Goal: Task Accomplishment & Management: Manage account settings

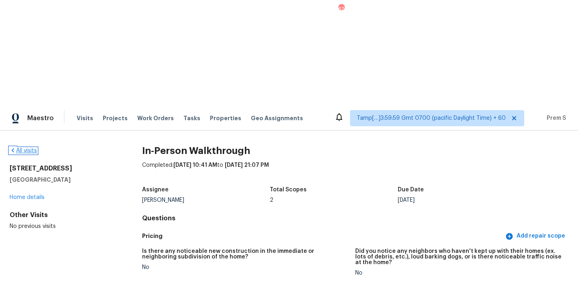
click at [20, 148] on link "All visits" at bounding box center [23, 151] width 27 height 6
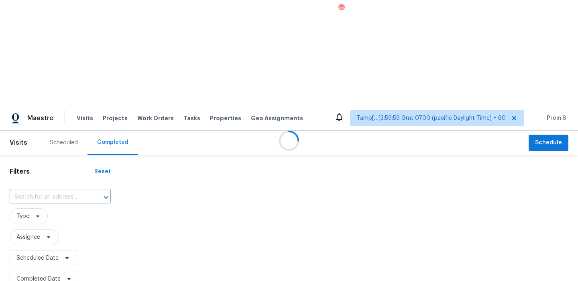
click at [61, 94] on div at bounding box center [289, 140] width 578 height 281
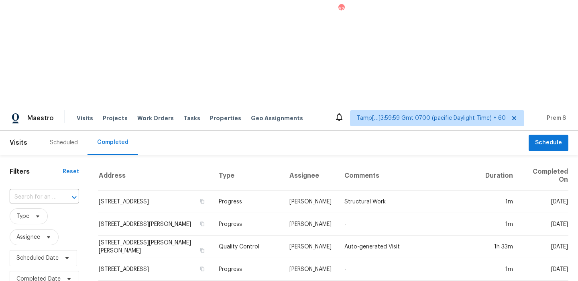
click at [61, 192] on div at bounding box center [68, 197] width 21 height 11
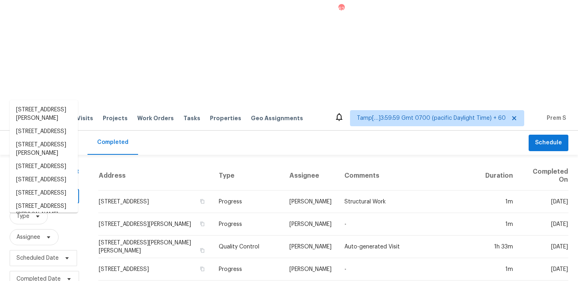
paste input "[STREET_ADDRESS]"
type input "[STREET_ADDRESS]"
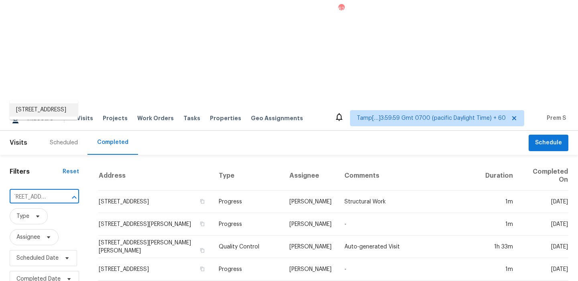
click at [64, 116] on li "[STREET_ADDRESS]" at bounding box center [44, 109] width 68 height 13
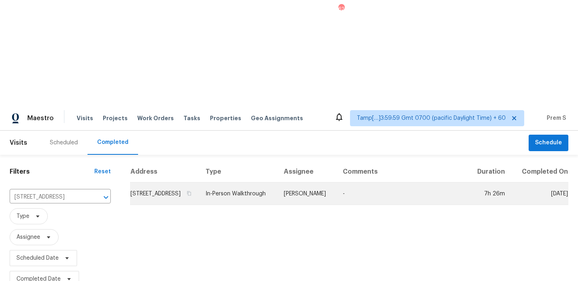
click at [134, 182] on td "[STREET_ADDRESS]" at bounding box center [164, 193] width 69 height 22
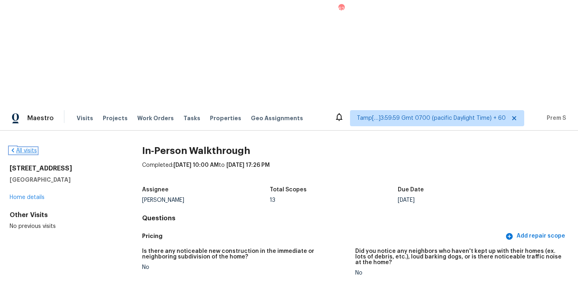
click at [30, 148] on link "All visits" at bounding box center [23, 151] width 27 height 6
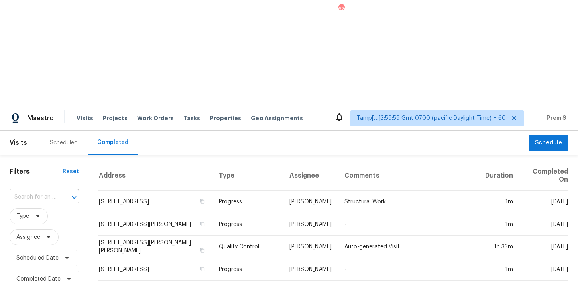
click at [31, 191] on input "text" at bounding box center [33, 197] width 47 height 12
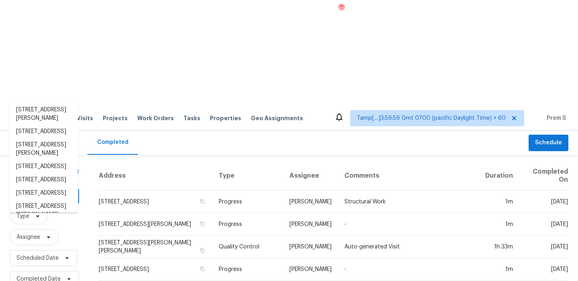
paste input "698 Winding Way Cincinnati, OH, 45245"
type input "698 Winding Way Cincinnati, OH, 45245"
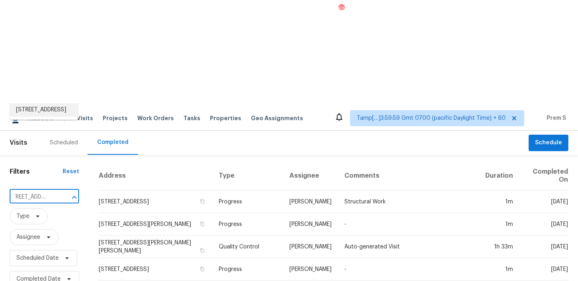
click at [62, 110] on li "698 Winding Way, Cincinnati, OH 45245" at bounding box center [44, 109] width 68 height 13
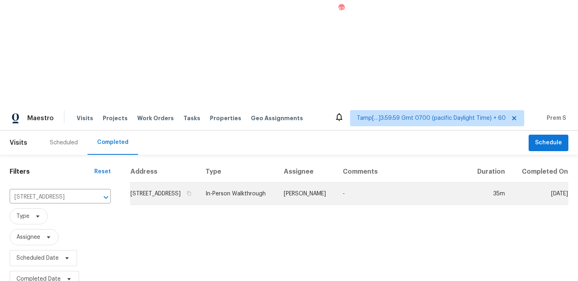
click at [159, 182] on td "698 Winding Way, Cincinnati, OH 45245" at bounding box center [164, 193] width 69 height 22
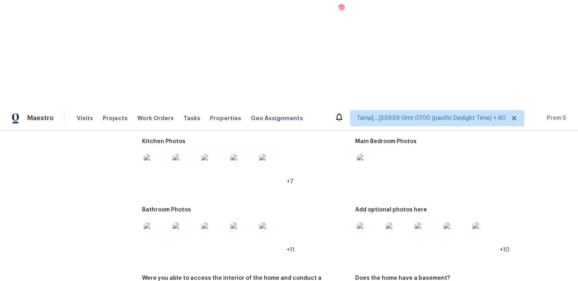
scroll to position [920, 0]
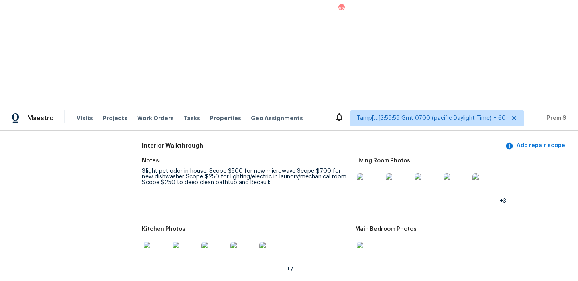
click at [367, 173] on img at bounding box center [370, 186] width 26 height 26
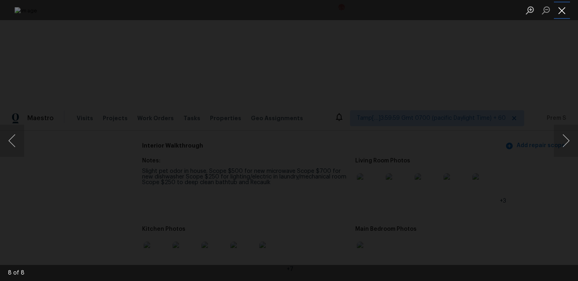
click at [561, 14] on button "Close lightbox" at bounding box center [562, 10] width 16 height 14
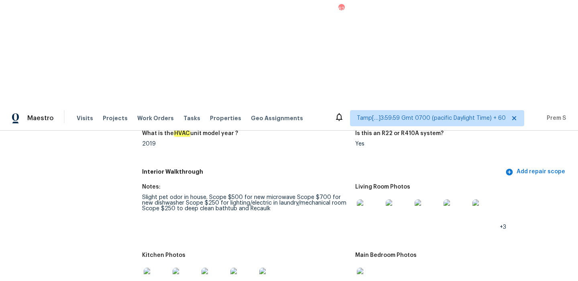
scroll to position [899, 0]
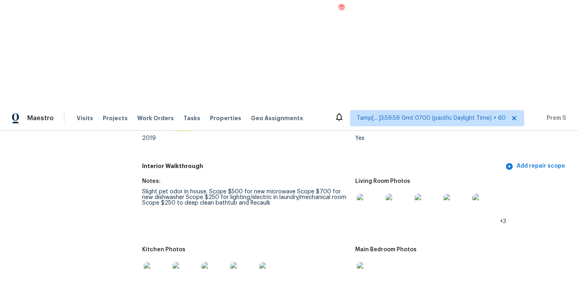
click at [376, 194] on img at bounding box center [370, 207] width 26 height 26
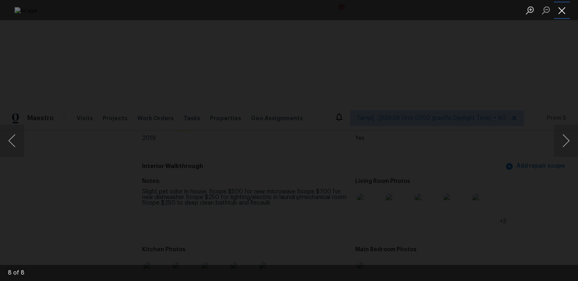
click at [563, 11] on button "Close lightbox" at bounding box center [562, 10] width 16 height 14
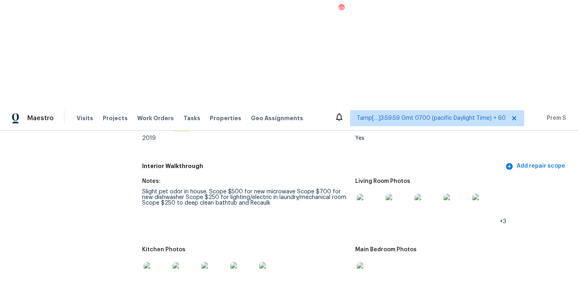
click at [368, 262] on img at bounding box center [370, 275] width 26 height 26
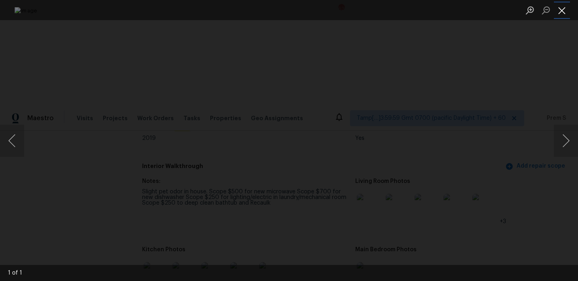
click at [561, 7] on button "Close lightbox" at bounding box center [562, 10] width 16 height 14
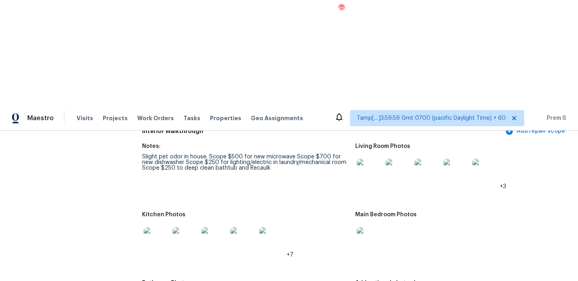
scroll to position [954, 0]
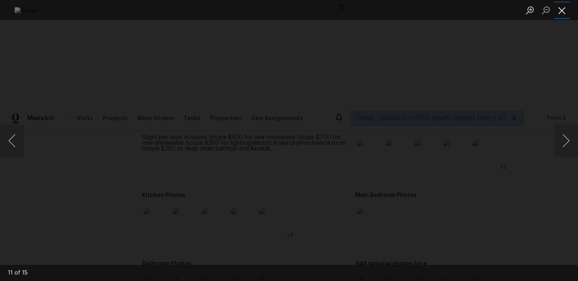
click at [562, 16] on button "Close lightbox" at bounding box center [562, 10] width 16 height 14
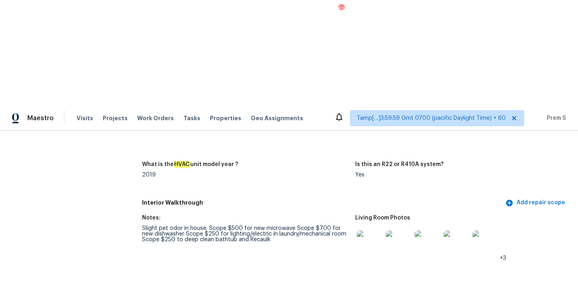
scroll to position [862, 0]
drag, startPoint x: 215, startPoint y: 123, endPoint x: 336, endPoint y: 125, distance: 120.9
click at [336, 226] on div "Slight pet odor in house. Scope $500 for new microwave Scope $700 for new dishw…" at bounding box center [245, 234] width 207 height 17
copy div "lighting/electric in laundry/mechanical room"
click at [253, 215] on figure "Notes: Slight pet odor in house. Scope $500 for new microwave Scope $700 for ne…" at bounding box center [248, 244] width 213 height 59
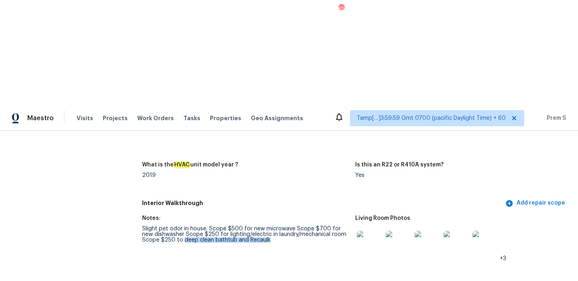
drag, startPoint x: 182, startPoint y: 131, endPoint x: 271, endPoint y: 130, distance: 89.5
click at [271, 226] on div "Slight pet odor in house. Scope $500 for new microwave Scope $700 for new dishw…" at bounding box center [245, 234] width 207 height 17
copy div "deep clean bathtub and Recaulk"
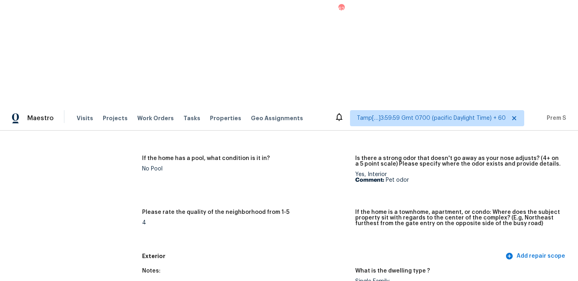
scroll to position [0, 0]
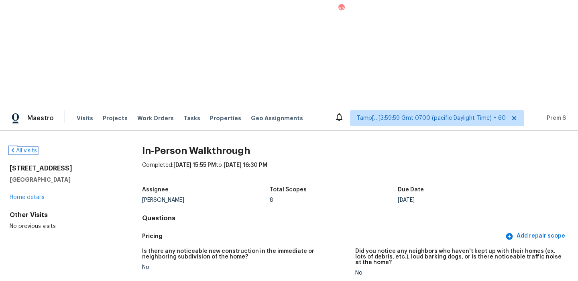
click at [20, 148] on link "All visits" at bounding box center [23, 151] width 27 height 6
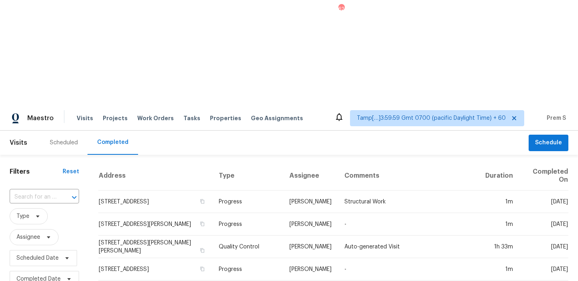
click at [65, 192] on div at bounding box center [68, 197] width 21 height 11
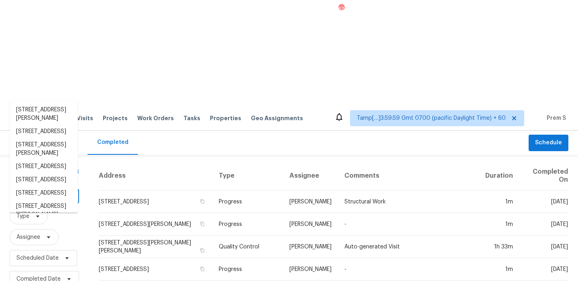
paste input "5715 Bayleaf Ln Greensboro, NC, 27455"
type input "5715 Bayleaf Ln Greensboro, NC, 27455"
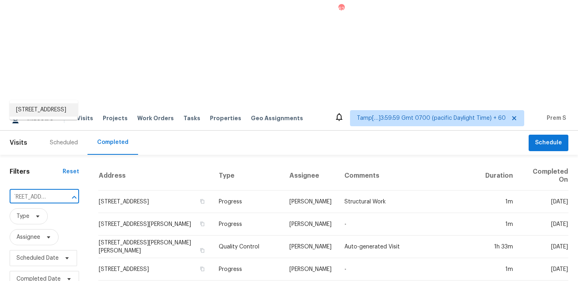
click at [61, 115] on li "5715 Bayleaf Ln, Greensboro, NC 27455" at bounding box center [44, 109] width 68 height 13
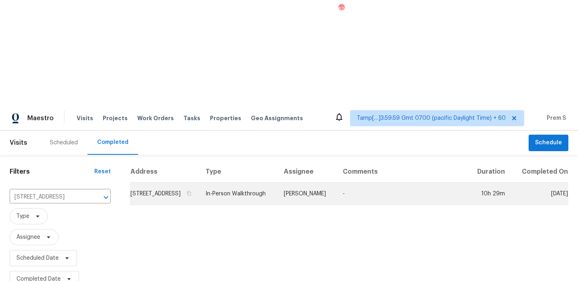
click at [160, 182] on td "5715 Bayleaf Ln, Greensboro, NC 27455" at bounding box center [164, 193] width 69 height 22
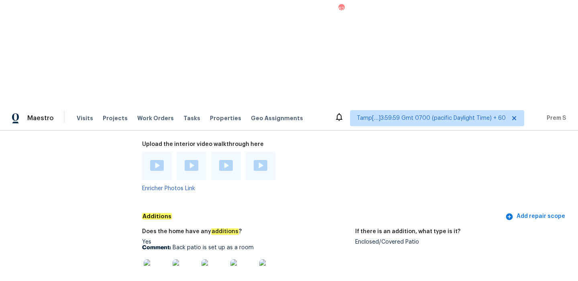
scroll to position [1945, 0]
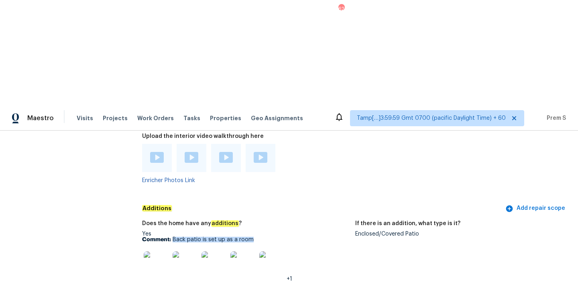
drag, startPoint x: 172, startPoint y: 123, endPoint x: 261, endPoint y: 124, distance: 89.1
click at [261, 236] on p "Comment: Back patio is set up as a room" at bounding box center [245, 239] width 207 height 6
copy p "Back patio is set up as a room"
click at [154, 251] on img at bounding box center [157, 264] width 26 height 26
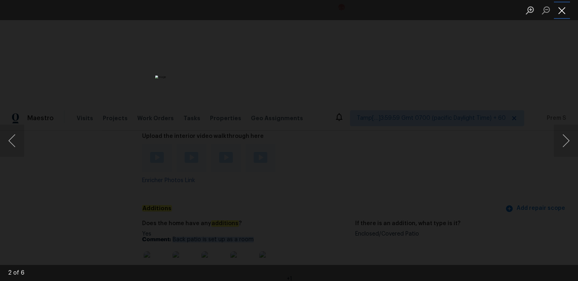
click at [565, 13] on button "Close lightbox" at bounding box center [562, 10] width 16 height 14
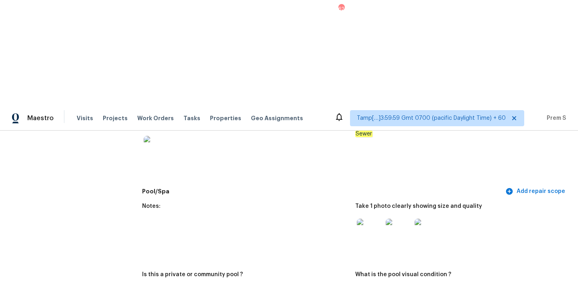
scroll to position [0, 0]
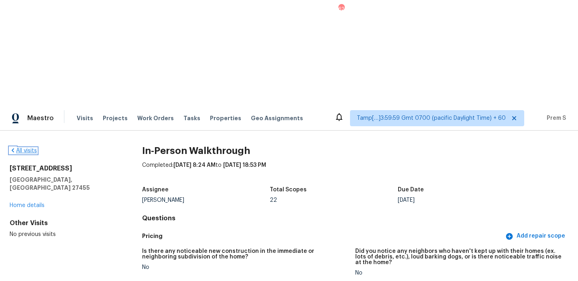
click at [30, 148] on link "All visits" at bounding box center [23, 151] width 27 height 6
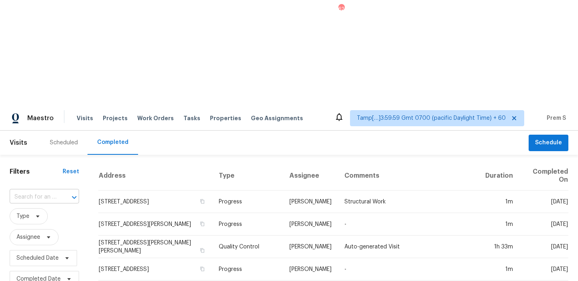
click at [54, 191] on input "text" at bounding box center [33, 197] width 47 height 12
paste input "5 Skyland Dr Greenville, SC, 29607"
type input "5 Skyland Dr Greenville, SC, 29607"
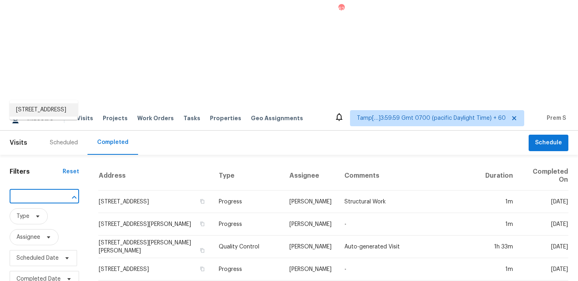
click at [35, 116] on li "5 Skyland Dr, Greenville, SC 29607" at bounding box center [44, 109] width 68 height 13
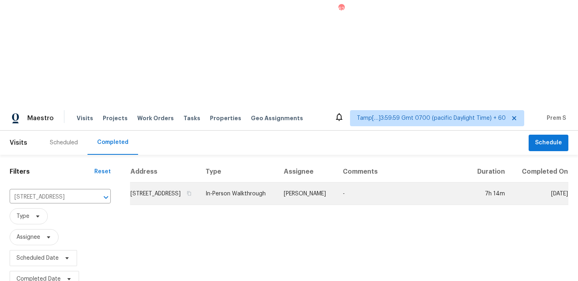
click at [147, 182] on td "5 Skyland Dr, Greenville, SC 29607" at bounding box center [164, 193] width 69 height 22
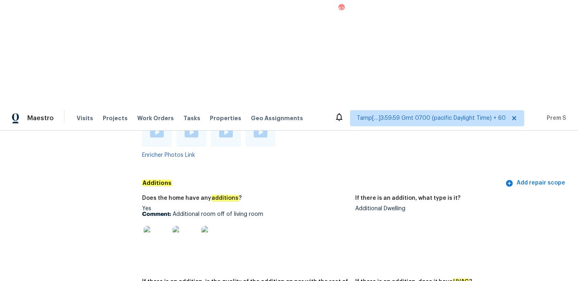
scroll to position [1715, 0]
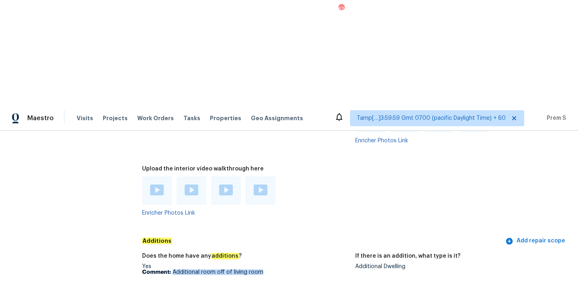
drag, startPoint x: 173, startPoint y: 159, endPoint x: 288, endPoint y: 158, distance: 114.8
click at [288, 269] on p "Comment: Additional room off of living room" at bounding box center [245, 272] width 207 height 6
copy p "Additional room off of living room"
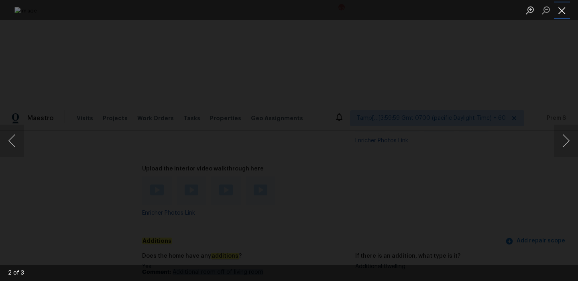
click at [563, 14] on button "Close lightbox" at bounding box center [562, 10] width 16 height 14
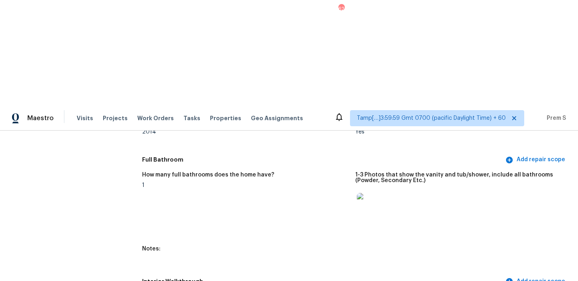
scroll to position [987, 0]
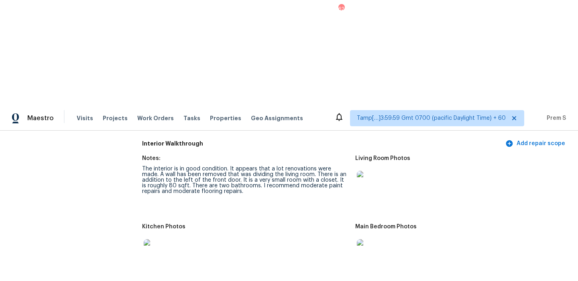
click at [365, 171] on img at bounding box center [370, 184] width 26 height 26
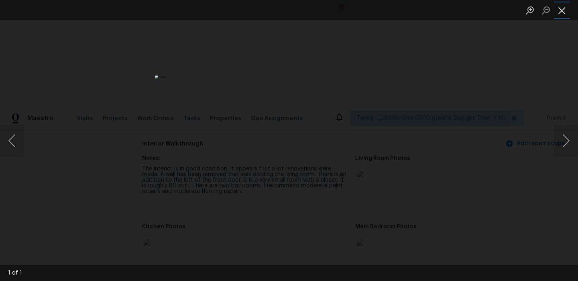
click at [558, 16] on button "Close lightbox" at bounding box center [562, 10] width 16 height 14
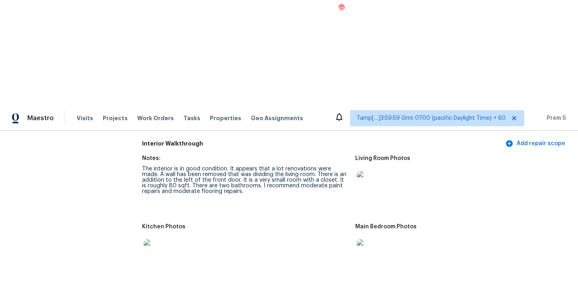
click at [362, 239] on img at bounding box center [370, 252] width 26 height 26
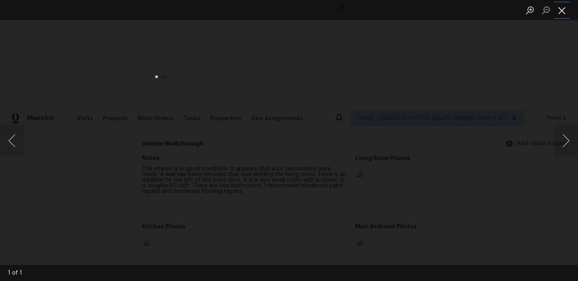
click at [563, 8] on button "Close lightbox" at bounding box center [562, 10] width 16 height 14
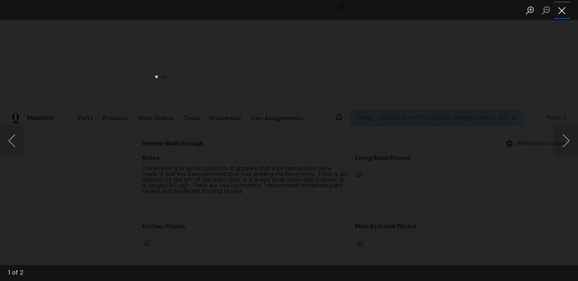
click at [564, 9] on button "Close lightbox" at bounding box center [562, 10] width 16 height 14
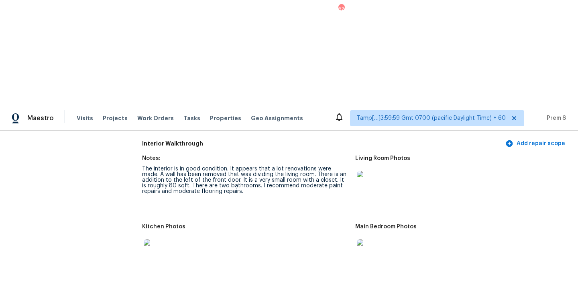
click at [151, 239] on img at bounding box center [157, 252] width 26 height 26
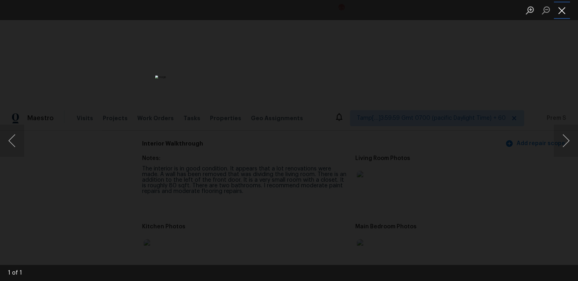
click at [557, 13] on button "Close lightbox" at bounding box center [562, 10] width 16 height 14
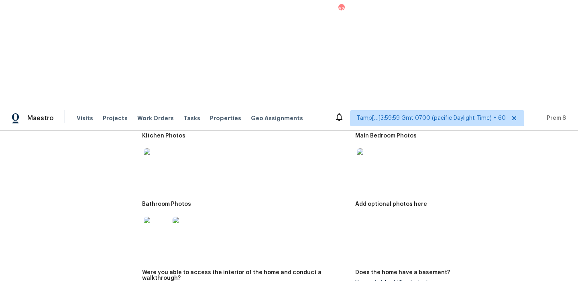
scroll to position [1200, 0]
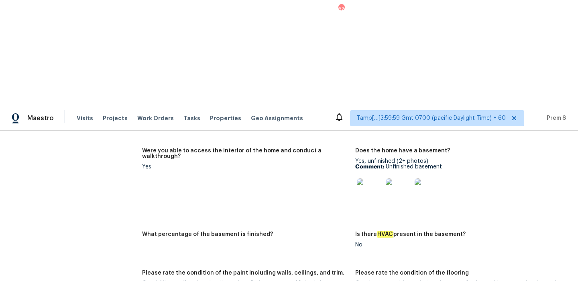
click at [399, 178] on img at bounding box center [399, 191] width 26 height 26
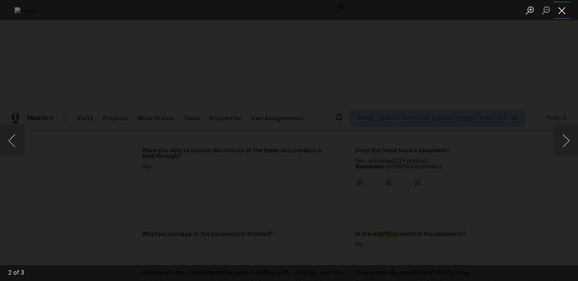
click at [560, 13] on button "Close lightbox" at bounding box center [562, 10] width 16 height 14
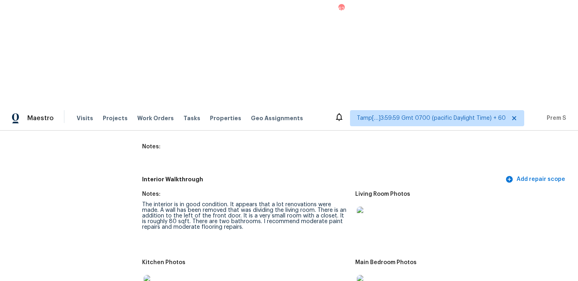
scroll to position [954, 0]
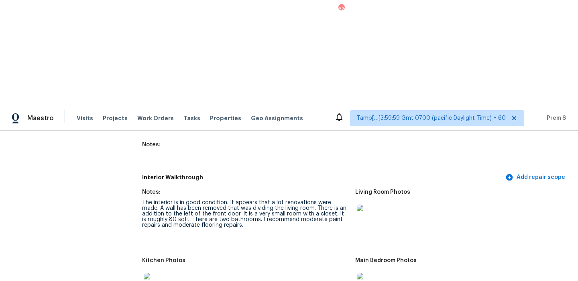
click at [371, 273] on img at bounding box center [370, 286] width 26 height 26
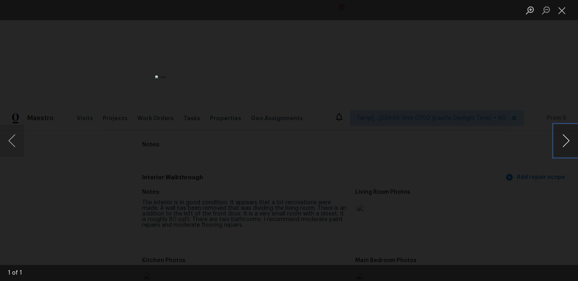
click at [568, 143] on button "Next image" at bounding box center [566, 140] width 24 height 32
click at [565, 10] on button "Close lightbox" at bounding box center [562, 10] width 16 height 14
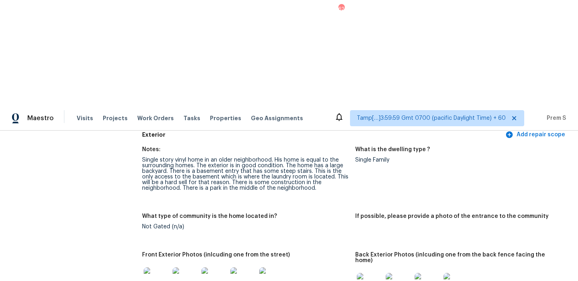
scroll to position [351, 0]
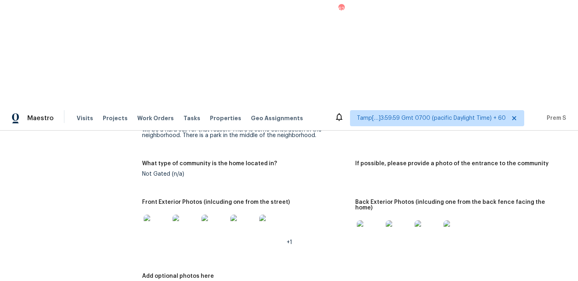
click at [159, 214] on img at bounding box center [157, 227] width 26 height 26
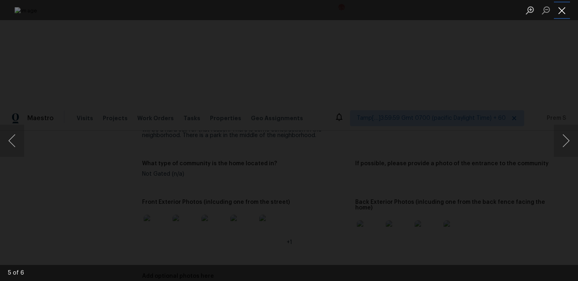
click at [561, 12] on button "Close lightbox" at bounding box center [562, 10] width 16 height 14
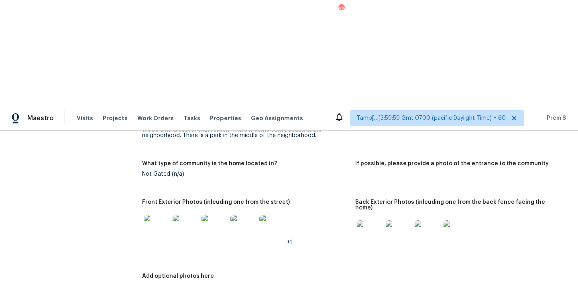
click at [365, 220] on img at bounding box center [370, 233] width 26 height 26
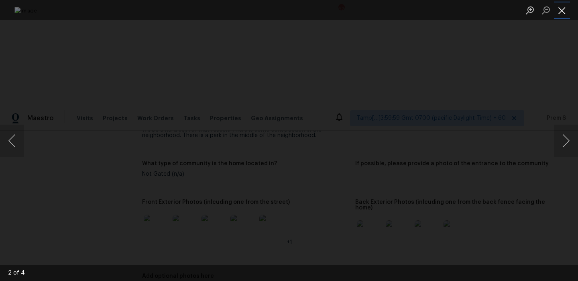
click at [563, 10] on button "Close lightbox" at bounding box center [562, 10] width 16 height 14
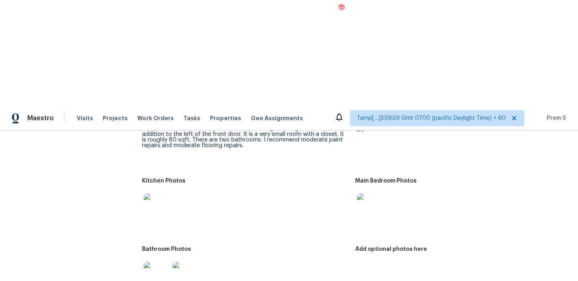
scroll to position [0, 0]
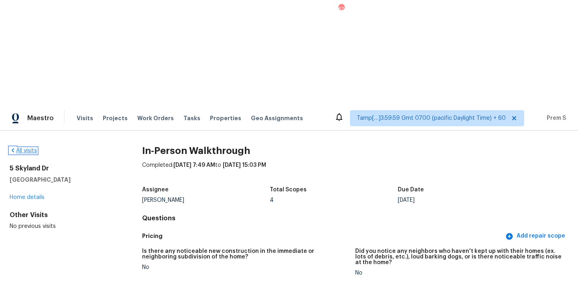
click at [23, 148] on link "All visits" at bounding box center [23, 151] width 27 height 6
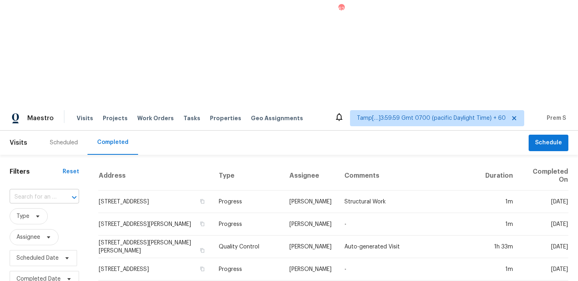
click at [49, 191] on input "text" at bounding box center [33, 197] width 47 height 12
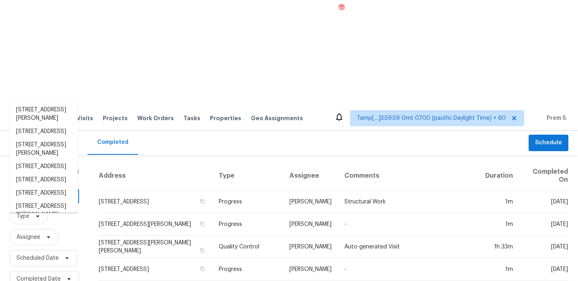
paste input "4297 Canewood Ln Indian Trail, NC, 28079"
type input "4297 Canewood Ln Indian Trail, NC, 28079"
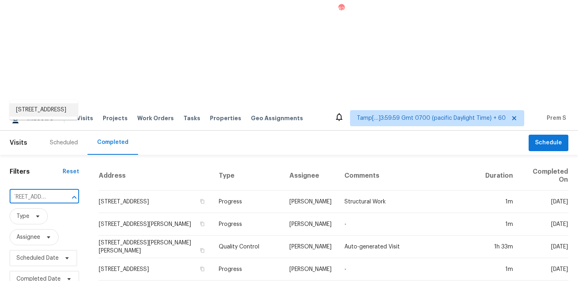
click at [52, 116] on li "4297 Canewood Ln, Indian Trail, NC 28079" at bounding box center [44, 109] width 68 height 13
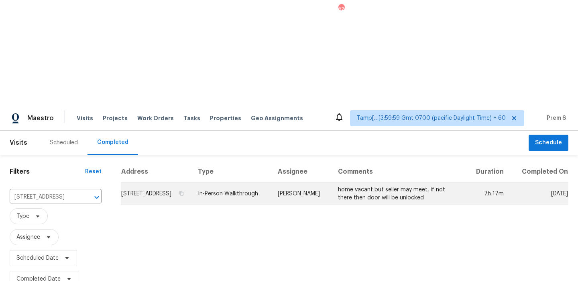
click at [168, 182] on td "4297 Canewood Ln, Indian Trail, NC 28079" at bounding box center [156, 193] width 70 height 22
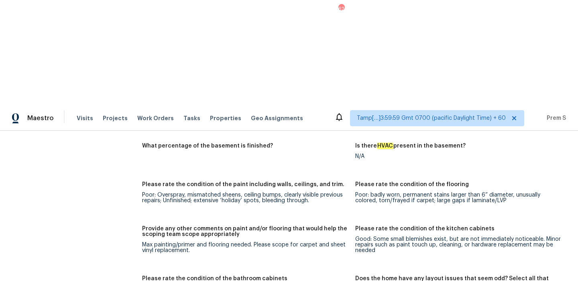
scroll to position [1444, 0]
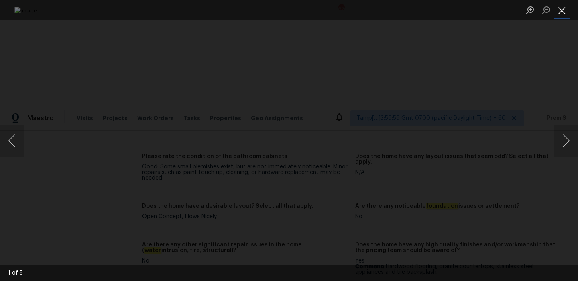
click at [558, 6] on button "Close lightbox" at bounding box center [562, 10] width 16 height 14
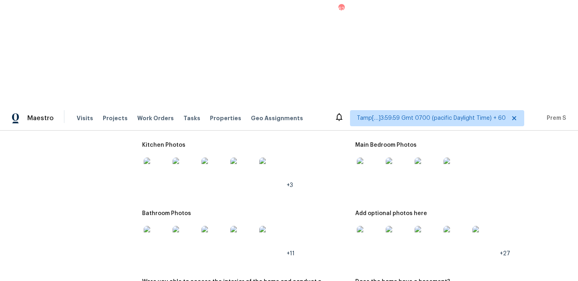
scroll to position [1049, 0]
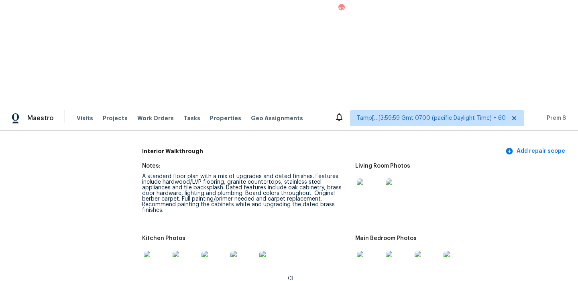
click at [369, 178] on img at bounding box center [370, 191] width 26 height 26
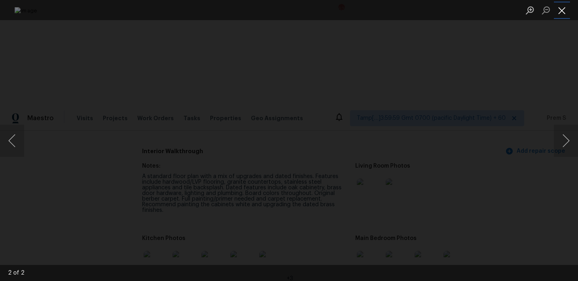
click at [563, 8] on button "Close lightbox" at bounding box center [562, 10] width 16 height 14
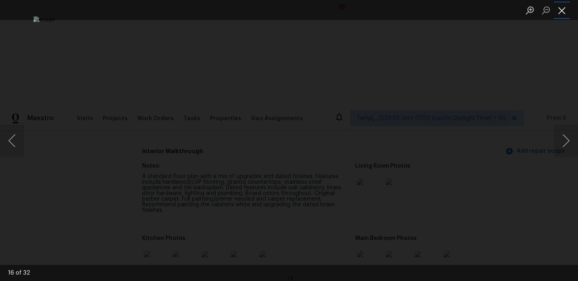
click at [562, 12] on button "Close lightbox" at bounding box center [562, 10] width 16 height 14
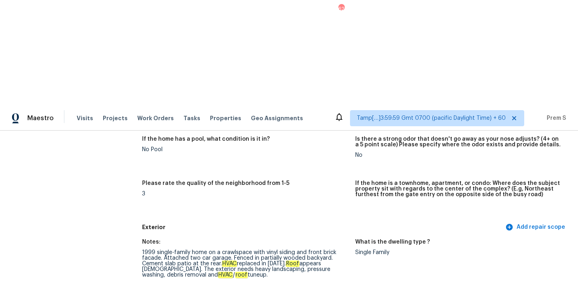
scroll to position [0, 0]
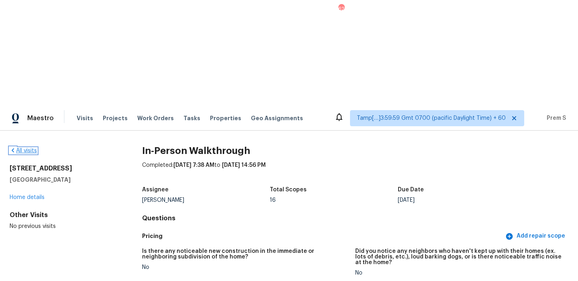
click at [31, 148] on link "All visits" at bounding box center [23, 151] width 27 height 6
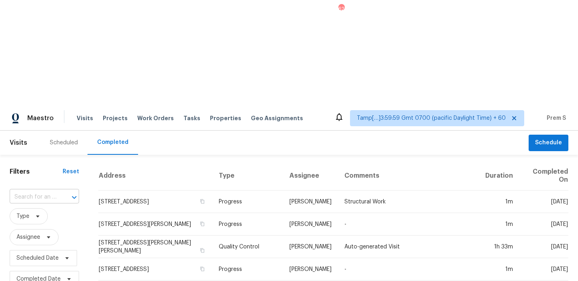
click at [49, 191] on input "text" at bounding box center [33, 197] width 47 height 12
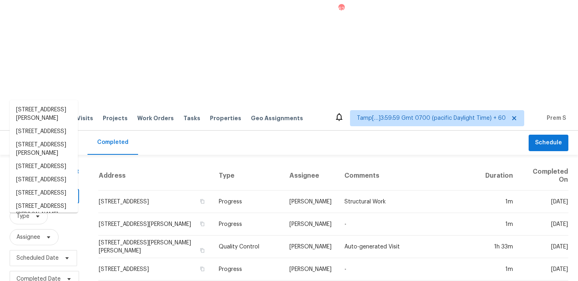
paste input "640 W 3rd St, Riviera Beach, FL, 33404"
type input "640 W 3rd St, Riviera Beach, FL, 33404"
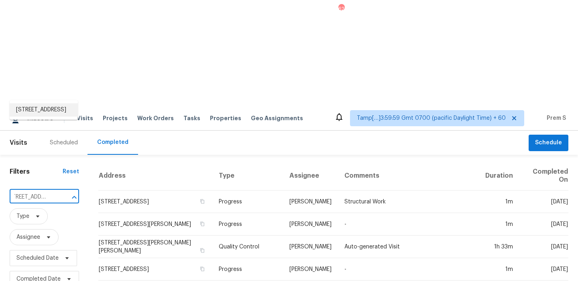
click at [37, 108] on li "640 W 3rd St, Riviera Beach, FL 33404" at bounding box center [44, 109] width 68 height 13
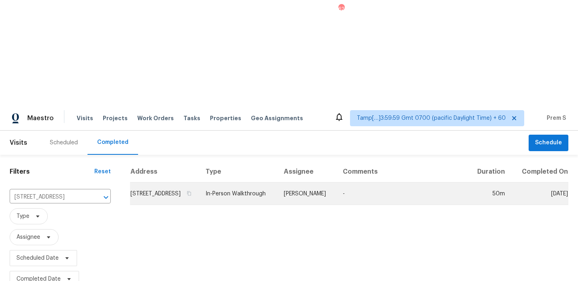
click at [172, 182] on td "640 W 3rd St, Riviera Beach, FL 33404" at bounding box center [164, 193] width 69 height 22
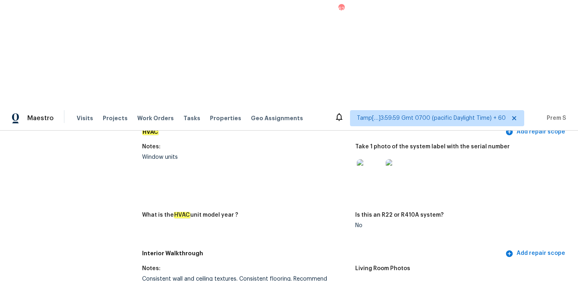
scroll to position [844, 0]
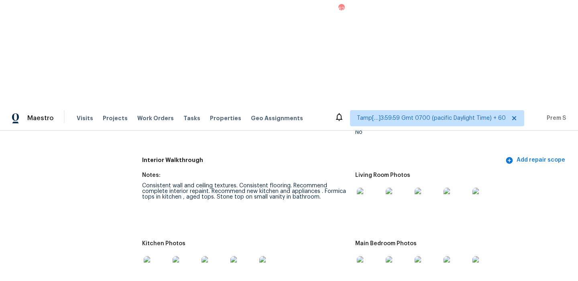
click at [370, 188] on img at bounding box center [370, 201] width 26 height 26
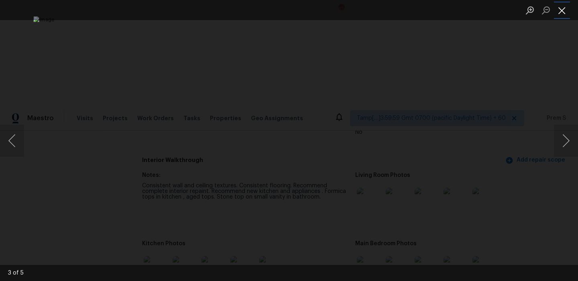
click at [560, 10] on button "Close lightbox" at bounding box center [562, 10] width 16 height 14
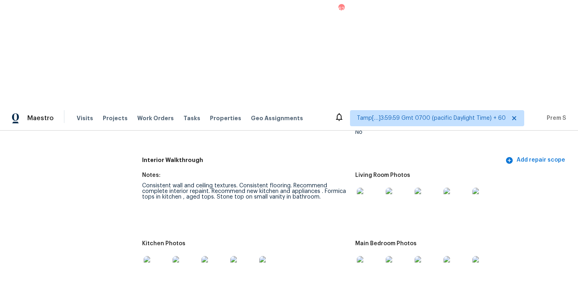
click at [364, 256] on img at bounding box center [370, 269] width 26 height 26
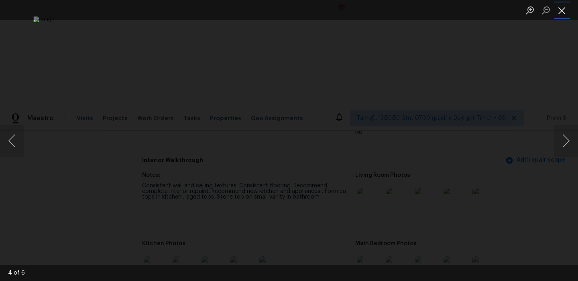
click at [561, 10] on button "Close lightbox" at bounding box center [562, 10] width 16 height 14
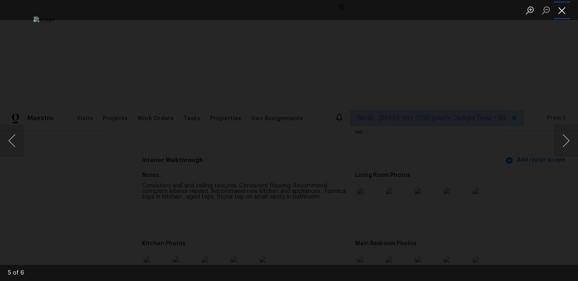
click at [564, 10] on button "Close lightbox" at bounding box center [562, 10] width 16 height 14
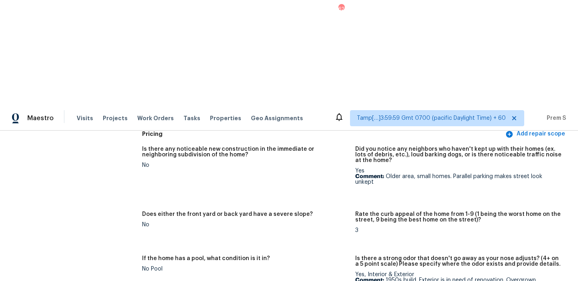
scroll to position [0, 0]
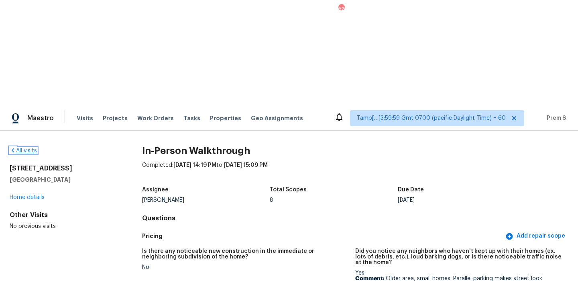
click at [23, 148] on link "All visits" at bounding box center [23, 151] width 27 height 6
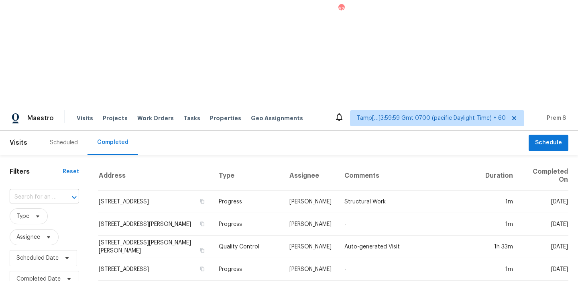
click at [39, 191] on input "text" at bounding box center [33, 197] width 47 height 12
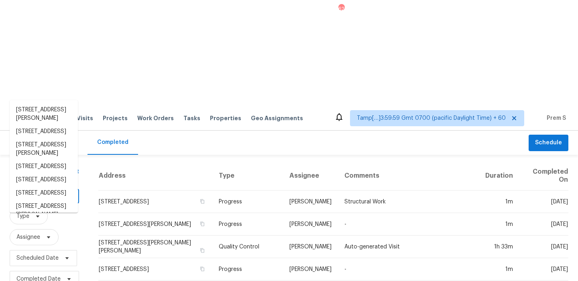
paste input "709 Forrest Ave, Griffin, GA, 30224"
type input "709 Forrest Ave, Griffin, GA, 30224"
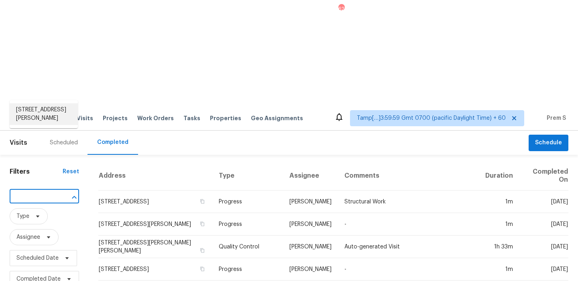
click at [35, 107] on li "709 Forrest Ave, Griffin, GA 30224" at bounding box center [44, 114] width 68 height 22
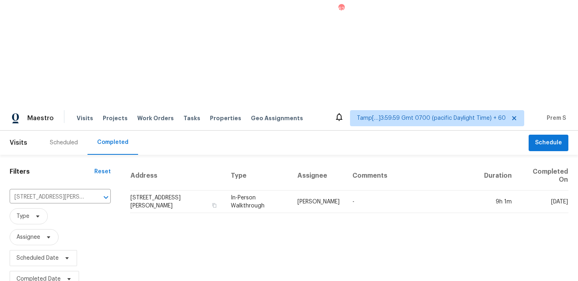
click at [149, 190] on td "709 Forrest Ave, Griffin, GA 30224" at bounding box center [177, 201] width 94 height 22
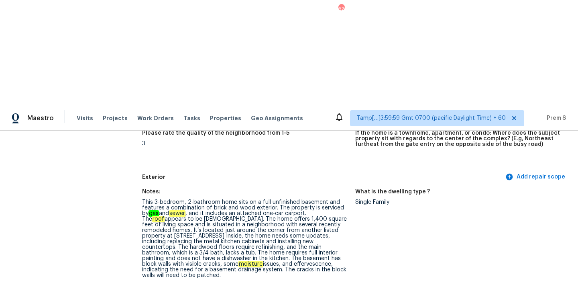
scroll to position [1546, 0]
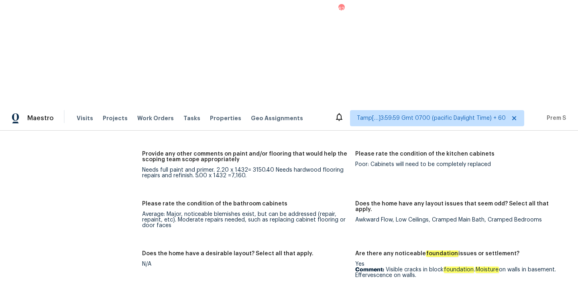
drag, startPoint x: 387, startPoint y: 154, endPoint x: 427, endPoint y: 157, distance: 39.9
click at [427, 267] on p "Comment: Visible cracks in block foundation . Moisture on walls in basement. Ef…" at bounding box center [458, 272] width 207 height 11
copy p "isible cracks in block foundation . Moisture on walls in basement. Effervescenc…"
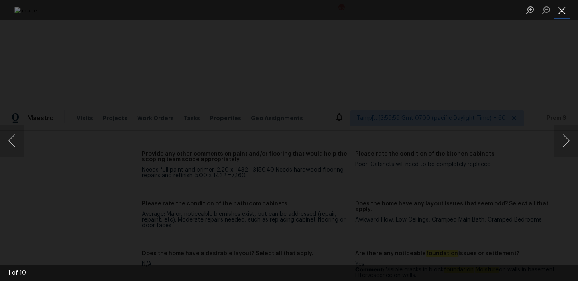
click at [563, 14] on button "Close lightbox" at bounding box center [562, 10] width 16 height 14
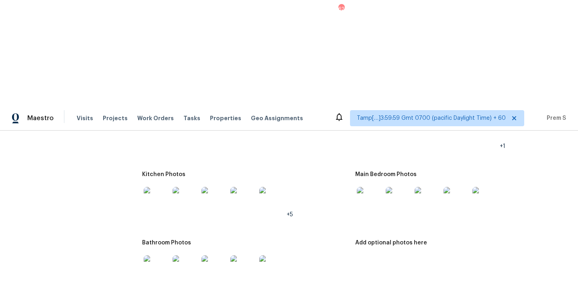
scroll to position [1151, 0]
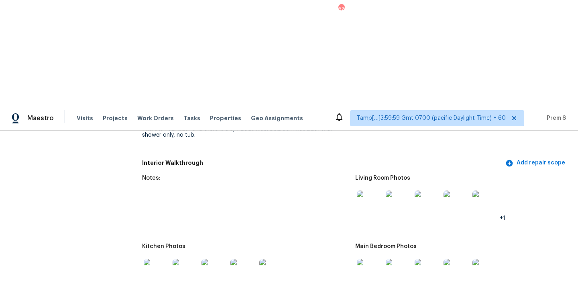
click at [371, 190] on img at bounding box center [370, 203] width 26 height 26
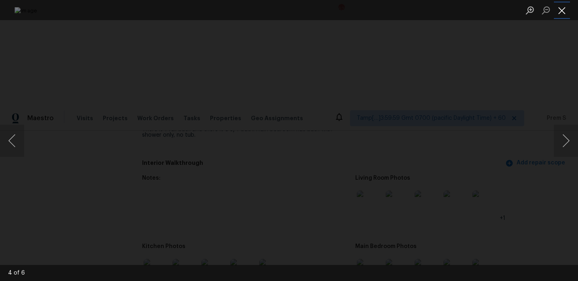
click at [567, 10] on button "Close lightbox" at bounding box center [562, 10] width 16 height 14
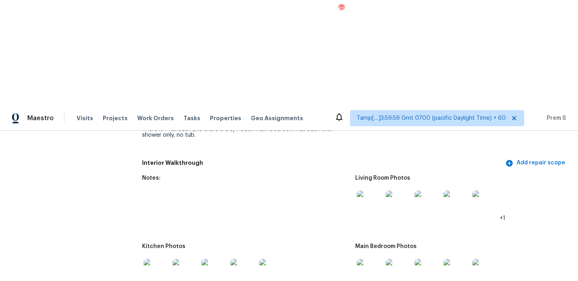
click at [381, 259] on img at bounding box center [370, 272] width 26 height 26
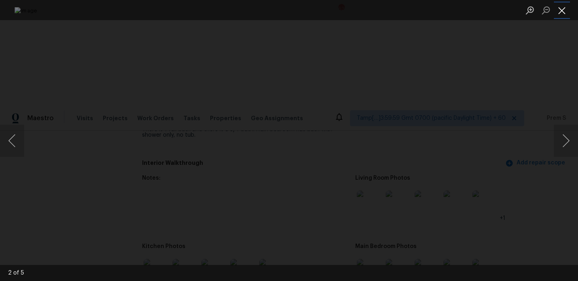
click at [558, 11] on button "Close lightbox" at bounding box center [562, 10] width 16 height 14
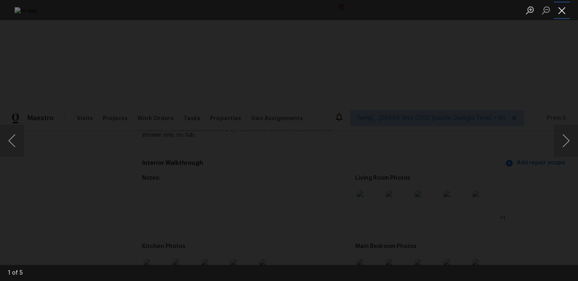
click at [560, 8] on button "Close lightbox" at bounding box center [562, 10] width 16 height 14
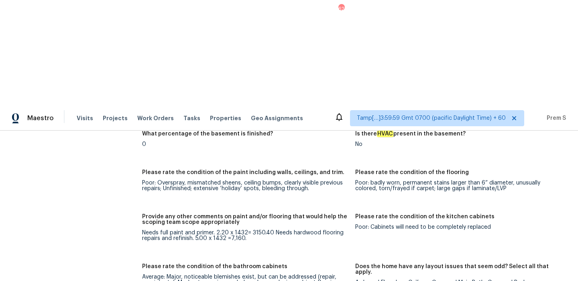
scroll to position [1484, 0]
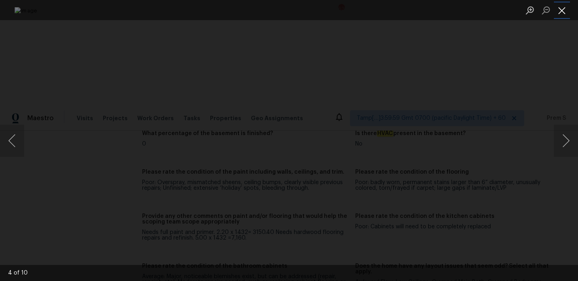
click at [564, 7] on button "Close lightbox" at bounding box center [562, 10] width 16 height 14
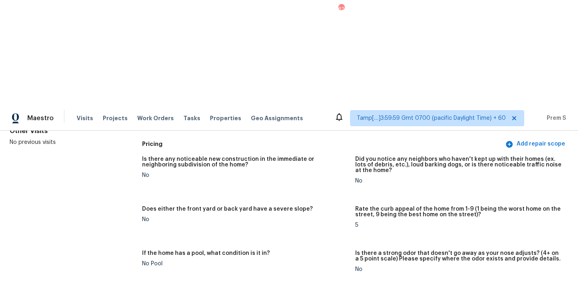
scroll to position [0, 0]
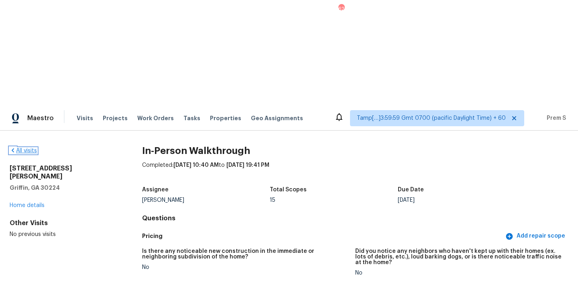
click at [31, 148] on link "All visits" at bounding box center [23, 151] width 27 height 6
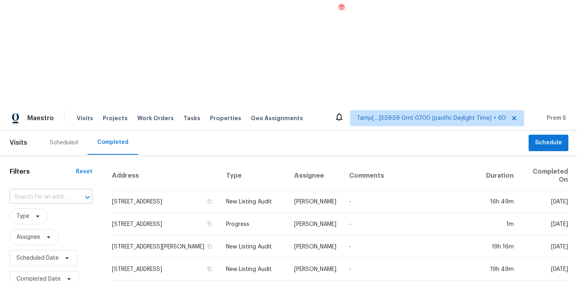
click at [64, 191] on input "text" at bounding box center [40, 197] width 60 height 12
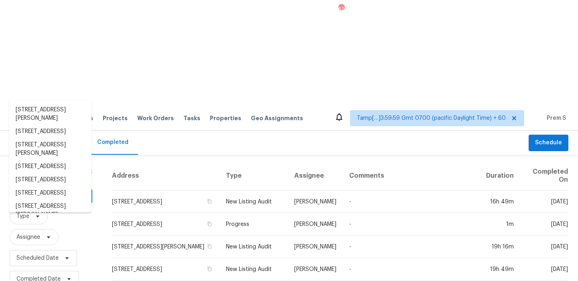
paste input "10243 Grand Mdw San Antonio, TX, 78239"
type input "10243 Grand Mdw San Antonio, TX, 78239"
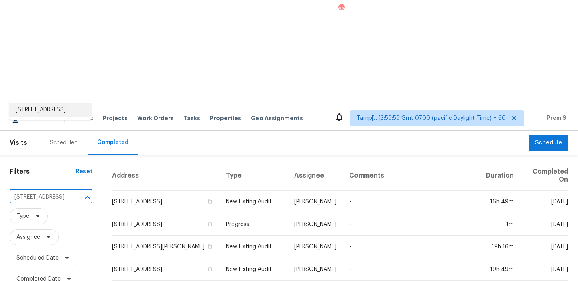
click at [58, 111] on li "10243 Grand Mdw, San Antonio, TX 78239" at bounding box center [50, 109] width 82 height 13
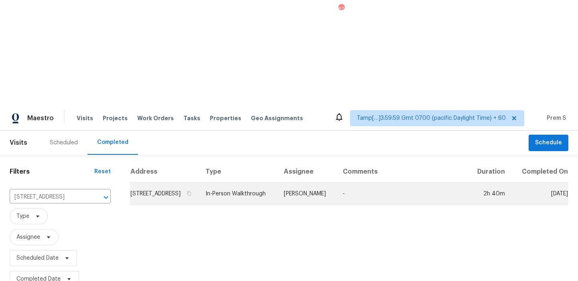
click at [164, 182] on td "10243 Grand Mdw, San Antonio, TX 78239" at bounding box center [164, 193] width 69 height 22
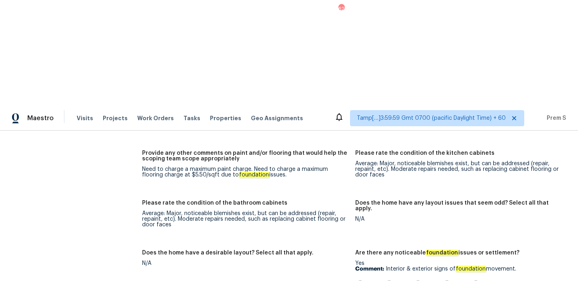
scroll to position [1388, 0]
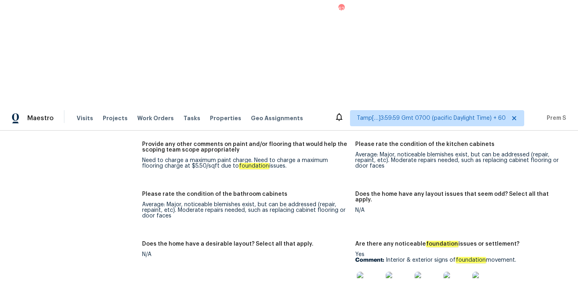
click at [377, 271] on img at bounding box center [370, 284] width 26 height 26
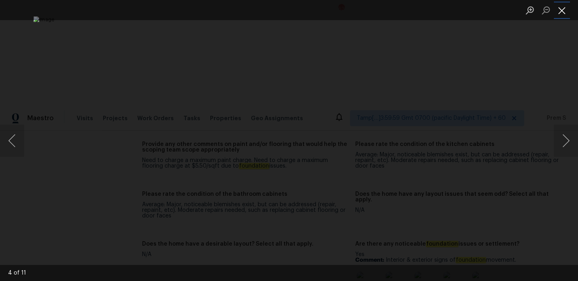
click at [558, 8] on button "Close lightbox" at bounding box center [562, 10] width 16 height 14
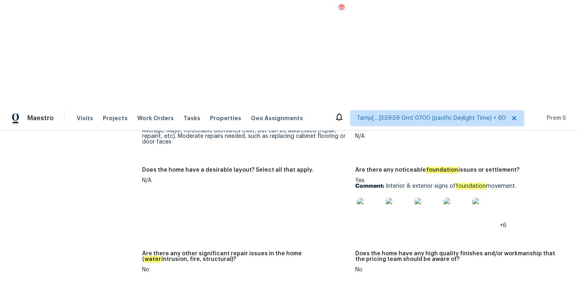
scroll to position [1036, 0]
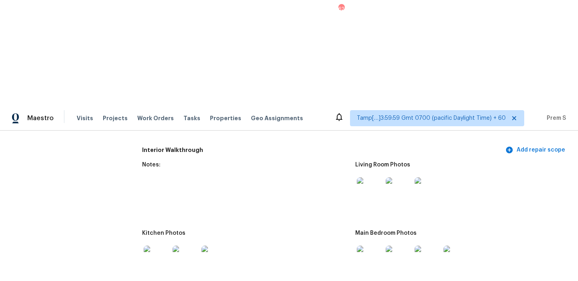
click at [367, 177] on img at bounding box center [370, 190] width 26 height 26
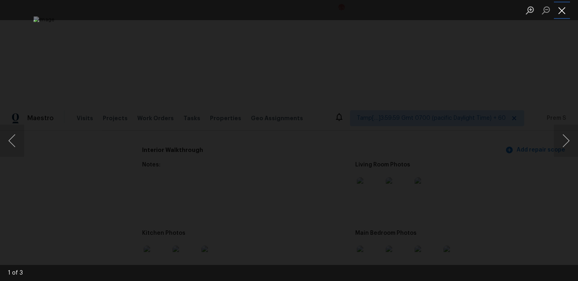
click at [564, 7] on button "Close lightbox" at bounding box center [562, 10] width 16 height 14
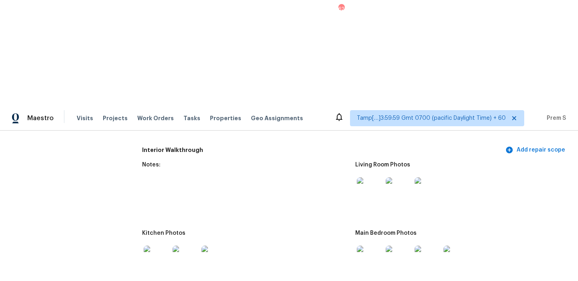
click at [366, 245] on img at bounding box center [370, 258] width 26 height 26
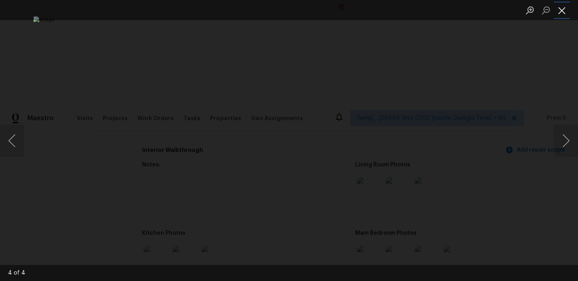
click at [562, 8] on button "Close lightbox" at bounding box center [562, 10] width 16 height 14
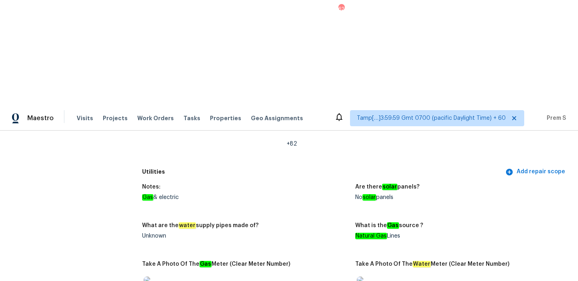
scroll to position [0, 0]
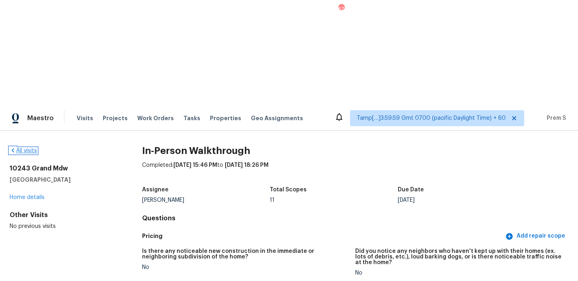
click at [25, 148] on link "All visits" at bounding box center [23, 151] width 27 height 6
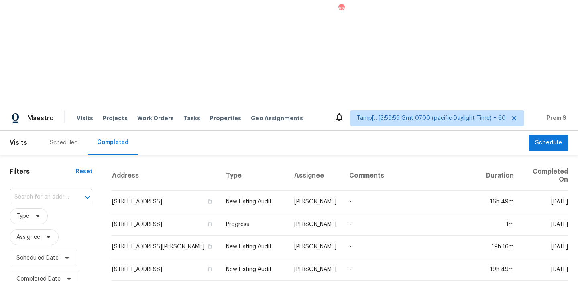
click at [59, 191] on input "text" at bounding box center [40, 197] width 60 height 12
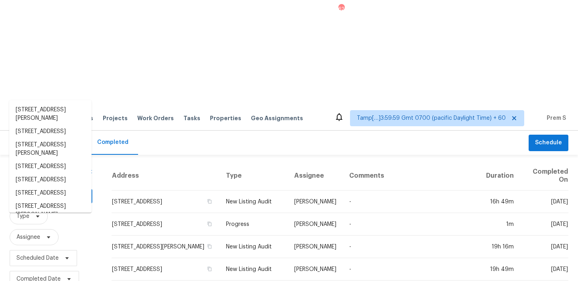
paste input "714 Northridge Terrace Ln Spring, TX, 77373"
type input "714 Northridge Terrace Ln Spring, TX, 77373"
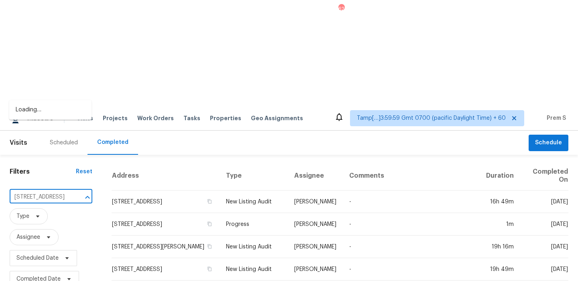
scroll to position [0, 59]
click at [56, 112] on li "714 Northridge Terrace Ln, Spring, TX 77373" at bounding box center [50, 109] width 82 height 13
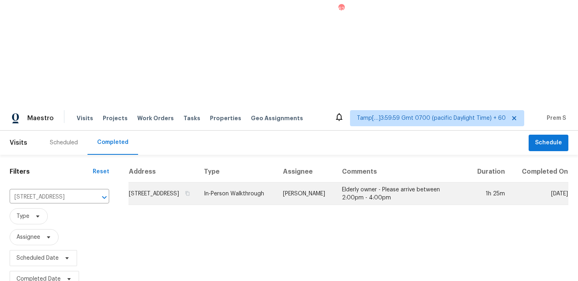
click at [155, 182] on td "714 Northridge Terrace Ln, Spring, TX 77373" at bounding box center [162, 193] width 69 height 22
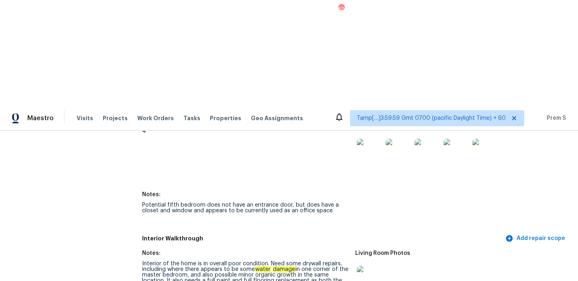
scroll to position [919, 0]
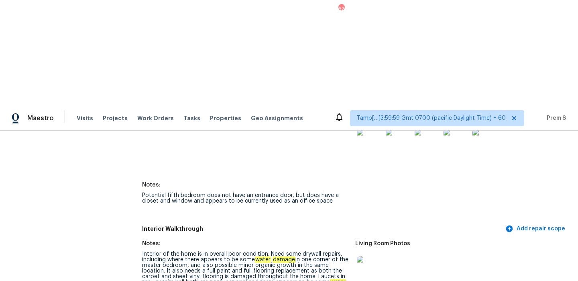
drag, startPoint x: 175, startPoint y: 178, endPoint x: 229, endPoint y: 178, distance: 53.8
click at [229, 251] on div "Interior of the home is in overall poor condition. Need some drywall repairs, i…" at bounding box center [245, 279] width 207 height 56
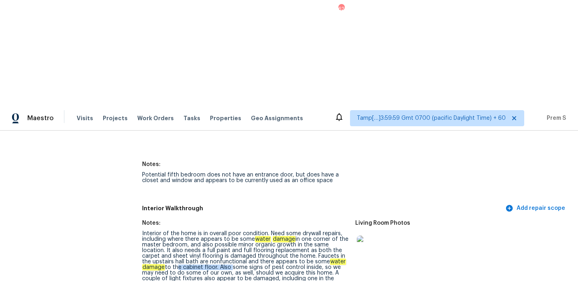
scroll to position [972, 0]
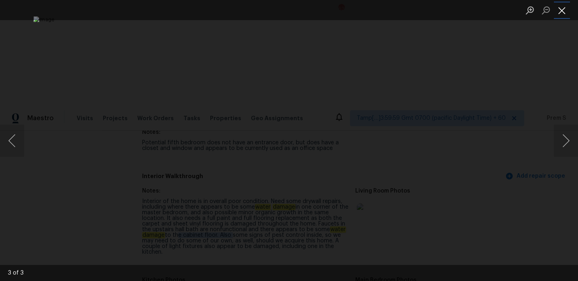
click at [561, 10] on button "Close lightbox" at bounding box center [562, 10] width 16 height 14
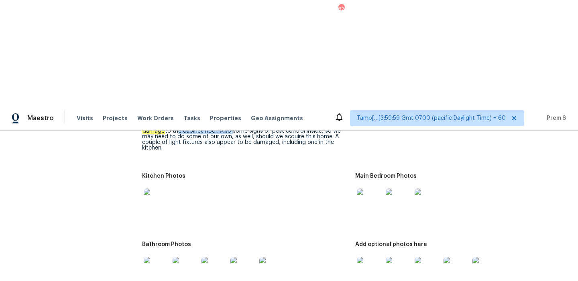
scroll to position [1097, 0]
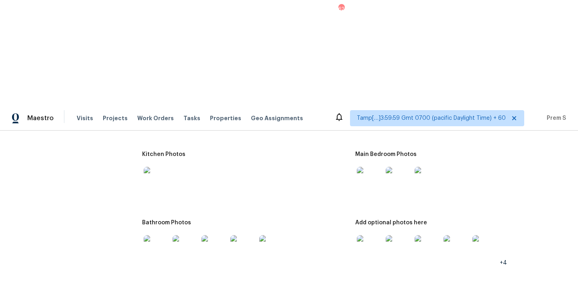
click at [371, 235] on img at bounding box center [370, 248] width 26 height 26
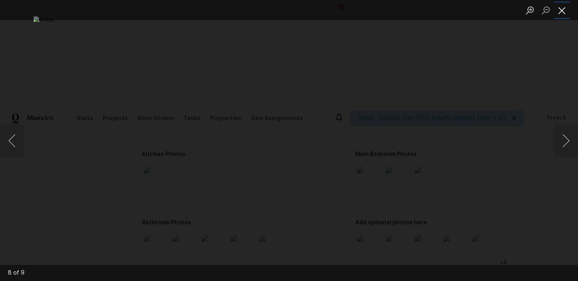
click at [557, 11] on button "Close lightbox" at bounding box center [562, 10] width 16 height 14
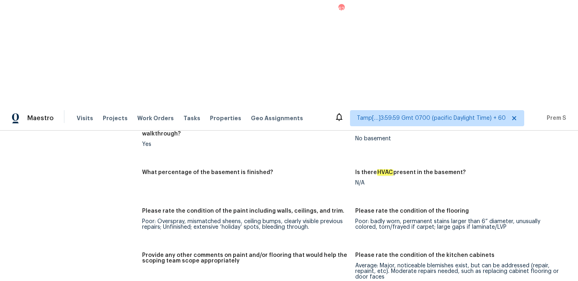
scroll to position [1305, 0]
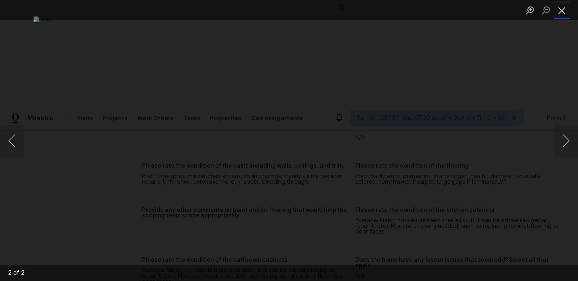
click at [562, 10] on button "Close lightbox" at bounding box center [562, 10] width 16 height 14
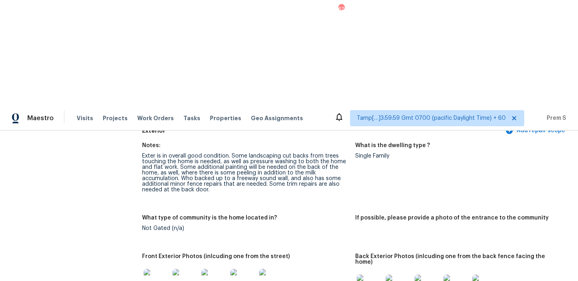
scroll to position [0, 0]
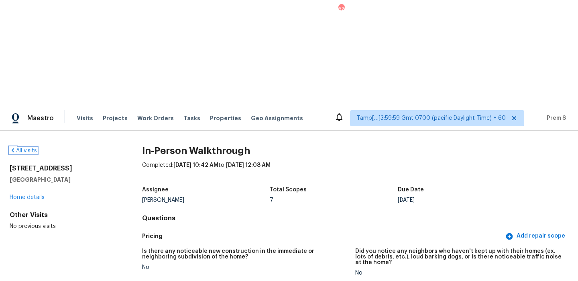
click at [23, 148] on link "All visits" at bounding box center [23, 151] width 27 height 6
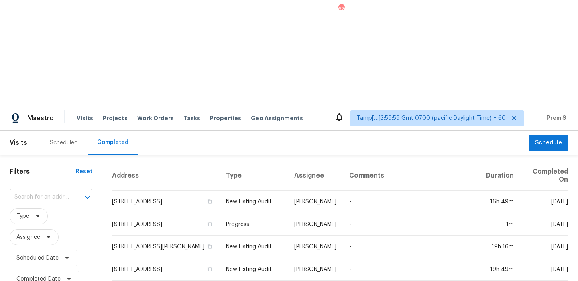
click at [45, 191] on input "text" at bounding box center [40, 197] width 60 height 12
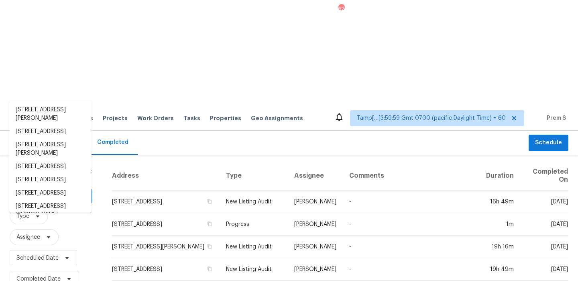
paste input "426 Garden Grove Rd Fort Mill, SC, 29708"
type input "426 Garden Grove Rd Fort Mill, SC, 29708"
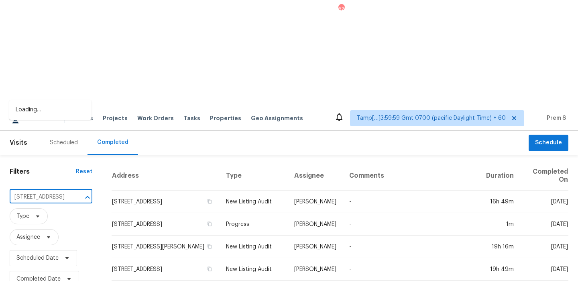
scroll to position [0, 54]
click at [57, 105] on li "426 Garden Grove Rd, Fort Mill, SC 29708" at bounding box center [50, 109] width 82 height 13
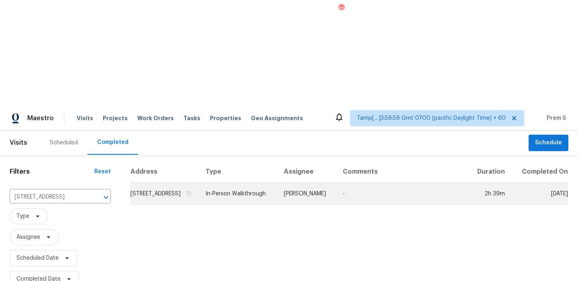
click at [165, 182] on td "426 Garden Grove Rd, Fort Mill, SC 29708" at bounding box center [164, 193] width 69 height 22
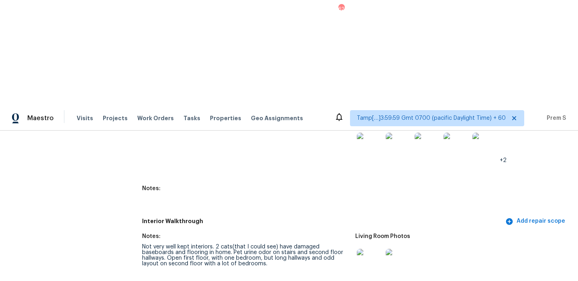
scroll to position [1282, 0]
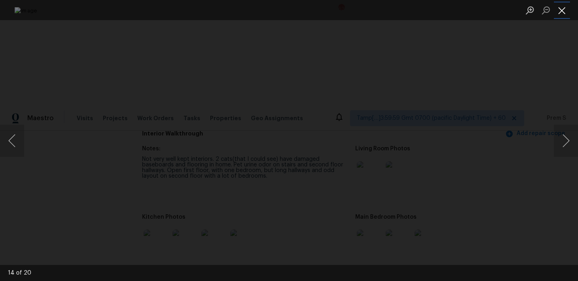
click at [559, 12] on button "Close lightbox" at bounding box center [562, 10] width 16 height 14
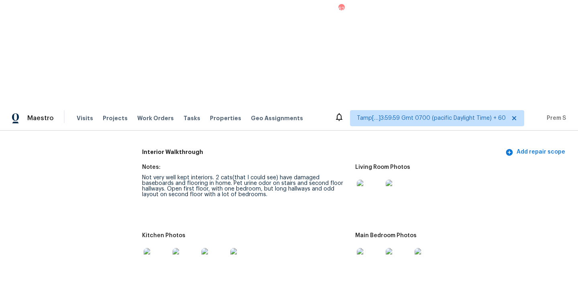
scroll to position [1267, 0]
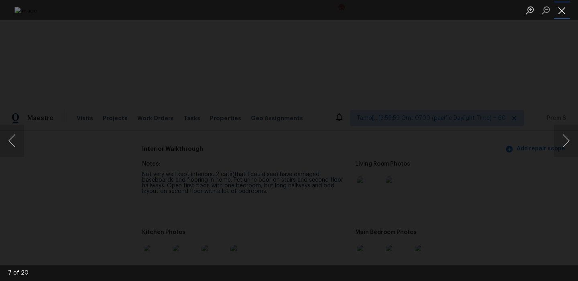
click at [562, 14] on button "Close lightbox" at bounding box center [562, 10] width 16 height 14
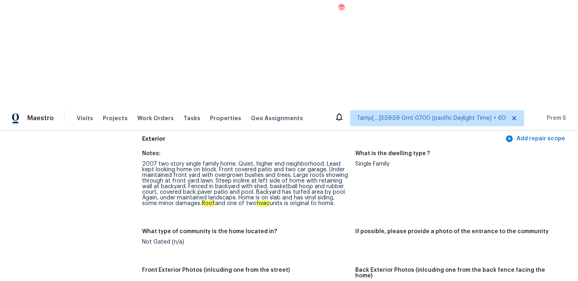
scroll to position [373, 0]
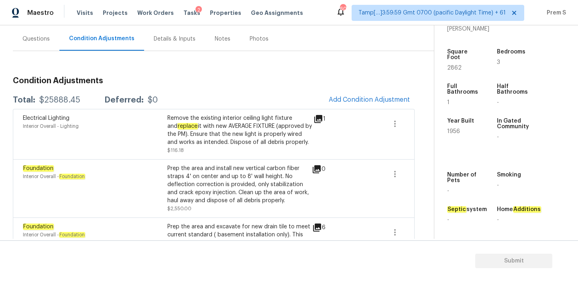
scroll to position [75, 0]
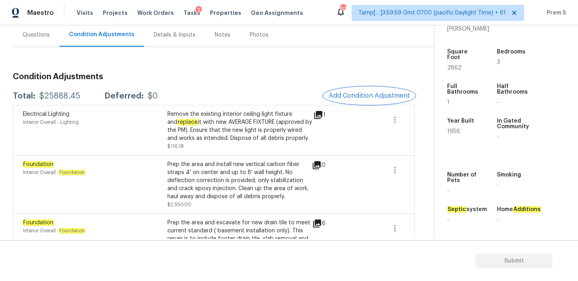
click at [353, 100] on button "Add Condition Adjustment" at bounding box center [369, 95] width 91 height 17
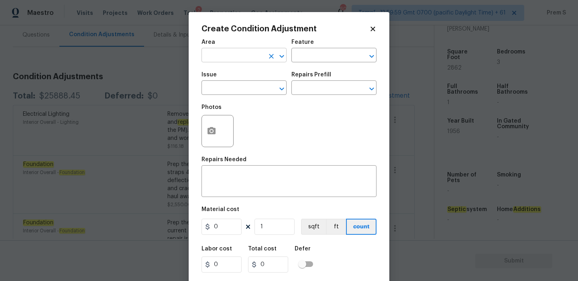
click at [226, 57] on input "text" at bounding box center [233, 56] width 63 height 12
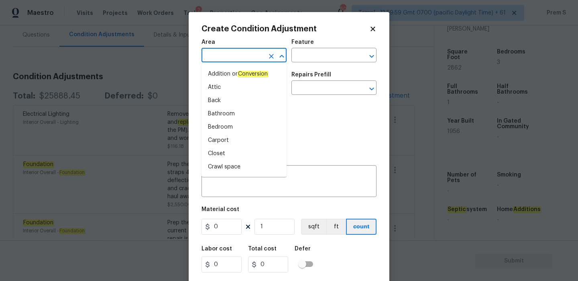
type input "i"
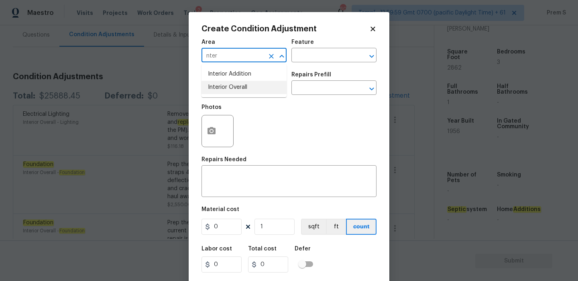
click at [260, 90] on li "Interior Overall" at bounding box center [244, 87] width 85 height 13
type input "Interior Overall"
click at [244, 91] on input "text" at bounding box center [233, 88] width 63 height 12
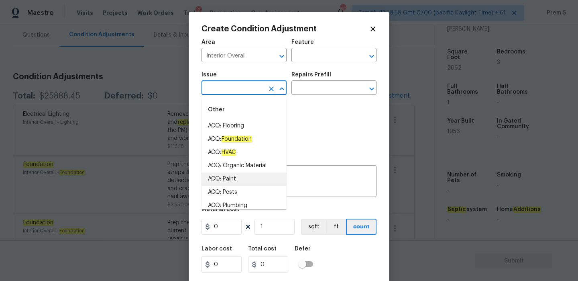
click at [238, 180] on li "ACQ: Paint" at bounding box center [244, 178] width 85 height 13
type input "ACQ: Paint"
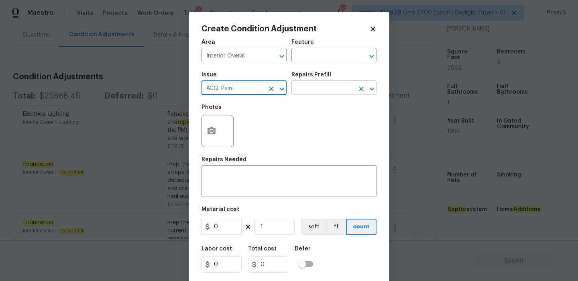
click at [330, 88] on input "text" at bounding box center [322, 88] width 63 height 12
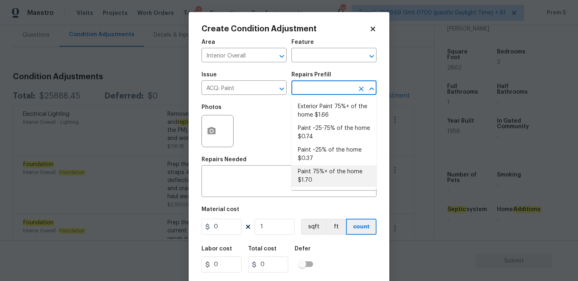
click at [317, 176] on li "Paint 75%+ of the home $1.70" at bounding box center [333, 176] width 85 height 22
type input "Acquisition"
type textarea "Acquisition Scope: 75%+ of the home will likely require interior paint"
type input "1.7"
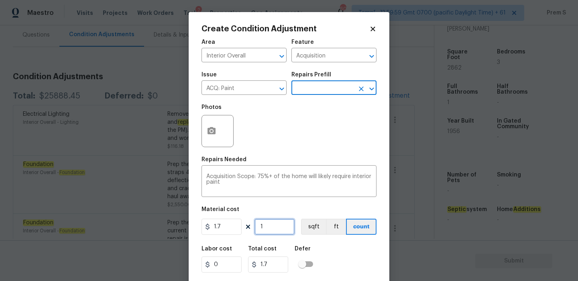
click at [268, 230] on input "1" at bounding box center [275, 226] width 40 height 16
type input "2"
type input "3.4"
type input "28"
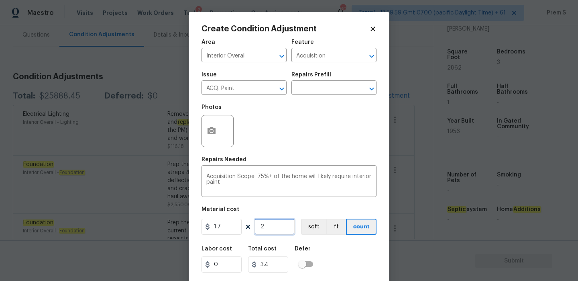
type input "47.6"
type input "286"
type input "486.2"
type input "2862"
type input "4865.4"
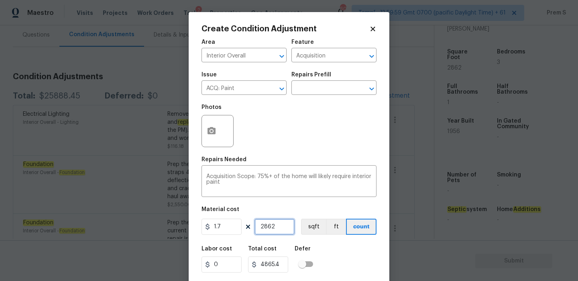
type input "2862"
click at [226, 228] on input "1.7" at bounding box center [222, 226] width 40 height 16
type input "2.2"
type input "6296.4000000000015"
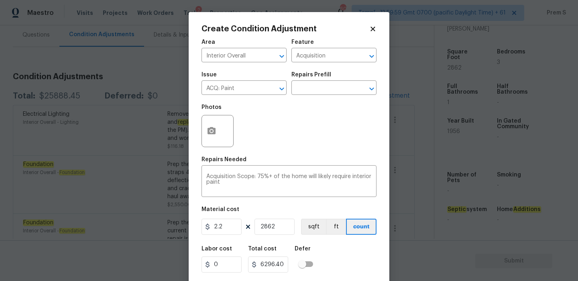
click at [364, 272] on div "Labor cost 0 Total cost 6296.4000000000015 Defer" at bounding box center [289, 259] width 175 height 36
click at [426, 131] on body "Maestro Visits Projects Work Orders Tasks 2 Properties Geo Assignments 606 Tamp…" at bounding box center [289, 140] width 578 height 281
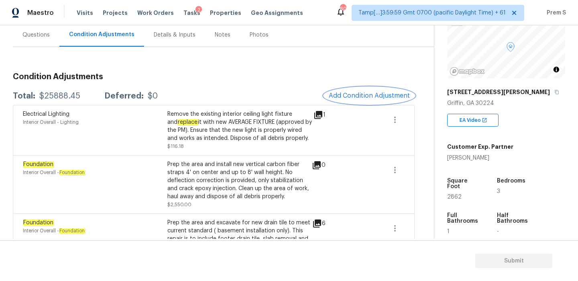
scroll to position [54, 0]
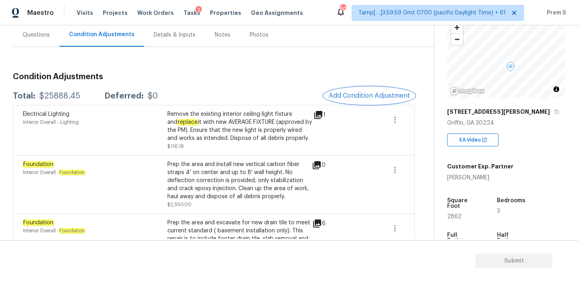
click at [367, 97] on span "Add Condition Adjustment" at bounding box center [369, 95] width 81 height 7
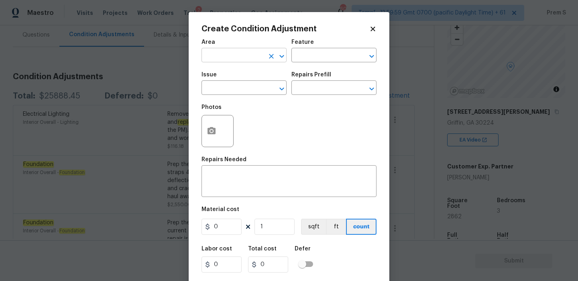
click at [241, 55] on input "text" at bounding box center [233, 56] width 63 height 12
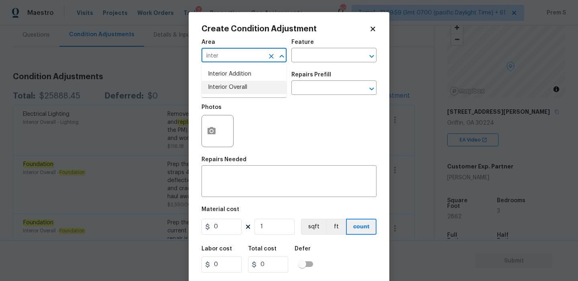
click at [234, 86] on li "Interior Overall" at bounding box center [244, 87] width 85 height 13
type input "Interior Overall"
click at [234, 86] on input "text" at bounding box center [233, 88] width 63 height 12
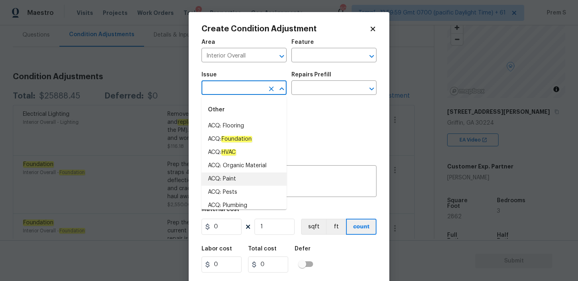
click at [241, 181] on li "ACQ: Paint" at bounding box center [244, 178] width 85 height 13
type input "ACQ: Paint"
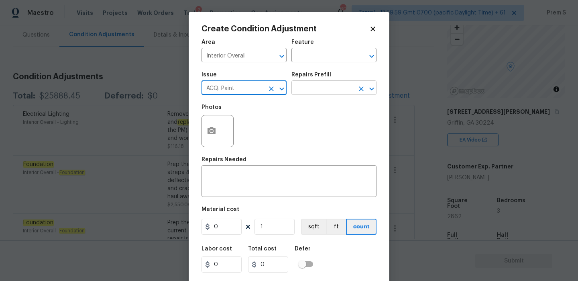
click at [330, 82] on input "text" at bounding box center [322, 88] width 63 height 12
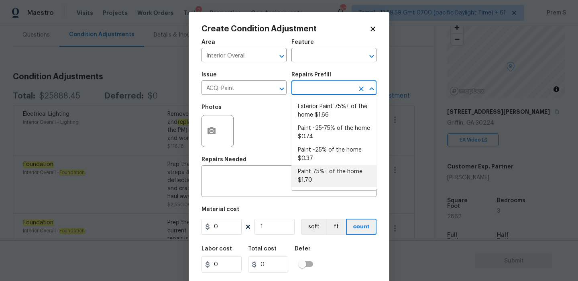
click at [323, 176] on li "Paint 75%+ of the home $1.70" at bounding box center [333, 176] width 85 height 22
type input "Acquisition"
type textarea "Acquisition Scope: 75%+ of the home will likely require interior paint"
type input "1.7"
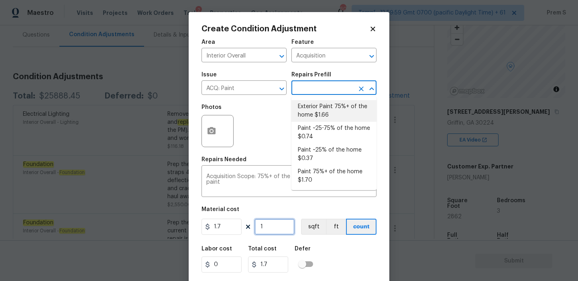
click at [280, 227] on input "1" at bounding box center [275, 226] width 40 height 16
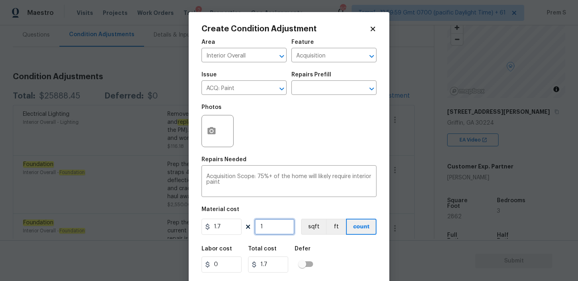
type input "14"
type input "23.8"
type input "143"
type input "243.1"
type input "1432"
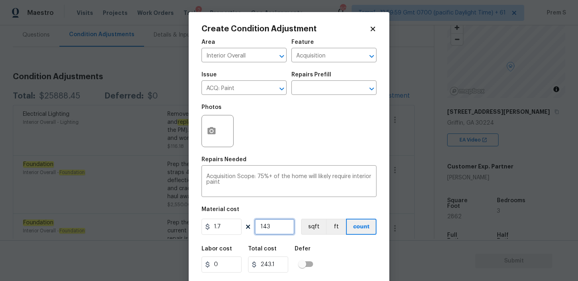
type input "2434.4"
type input "1432"
click at [222, 222] on input "1.7" at bounding box center [222, 226] width 40 height 16
type input "2.2"
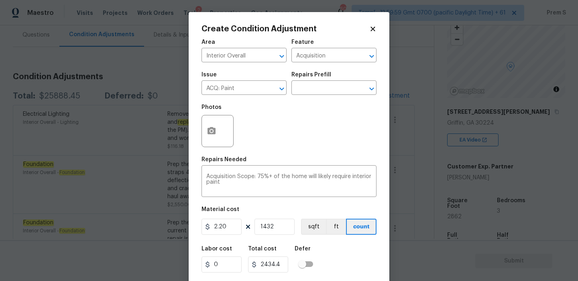
type input "3150.4000000000005"
click at [350, 248] on div "Labor cost 0 Total cost 3150.4000000000005 Defer" at bounding box center [289, 259] width 175 height 36
click at [220, 125] on button "button" at bounding box center [211, 130] width 19 height 31
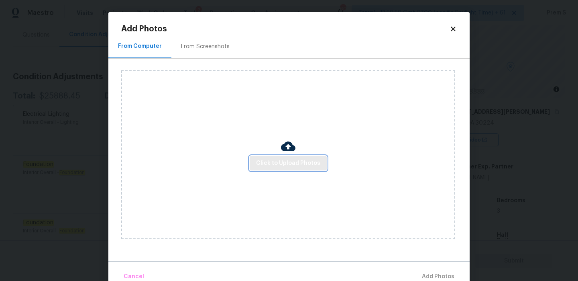
click at [281, 161] on span "Click to Upload Photos" at bounding box center [288, 163] width 64 height 10
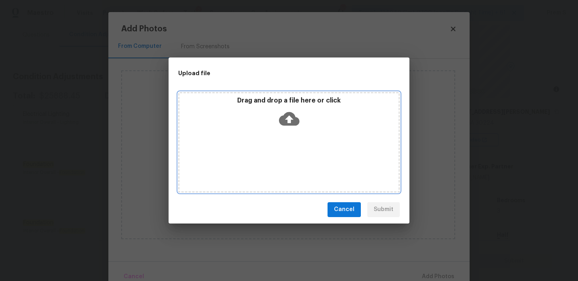
click at [294, 116] on icon at bounding box center [289, 119] width 20 height 14
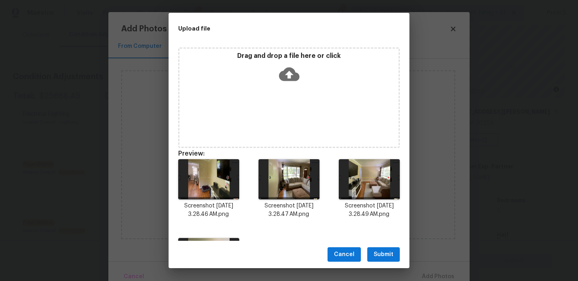
click at [383, 253] on span "Submit" at bounding box center [384, 254] width 20 height 10
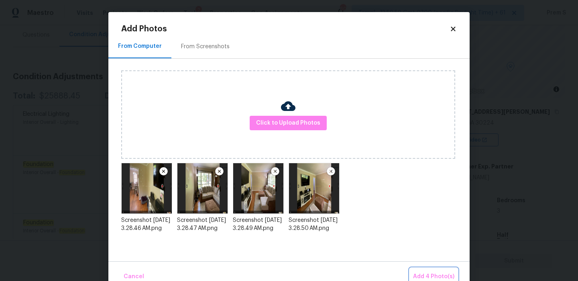
click at [422, 271] on button "Add 4 Photo(s)" at bounding box center [434, 276] width 48 height 17
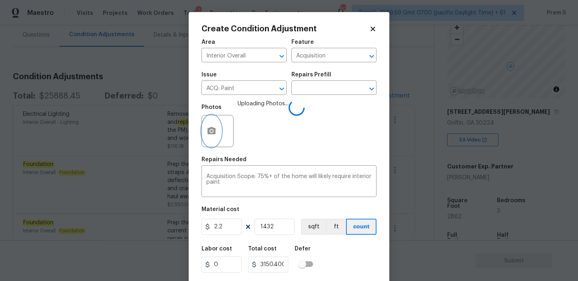
scroll to position [19, 0]
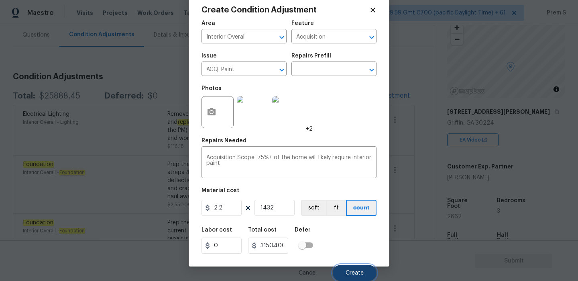
click at [358, 269] on button "Create" at bounding box center [355, 273] width 44 height 16
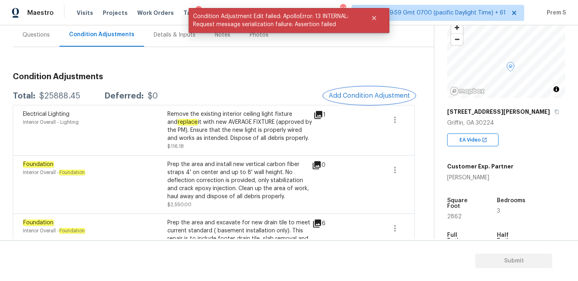
scroll to position [0, 0]
click at [373, 99] on button "Add Condition Adjustment" at bounding box center [369, 95] width 91 height 17
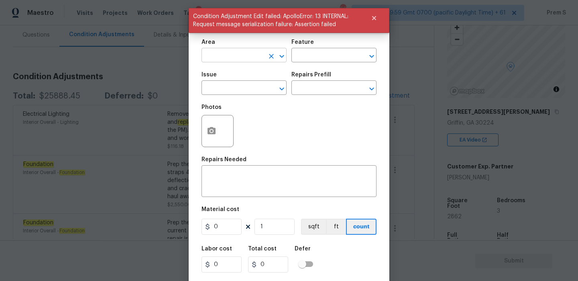
click at [246, 53] on input "text" at bounding box center [233, 56] width 63 height 12
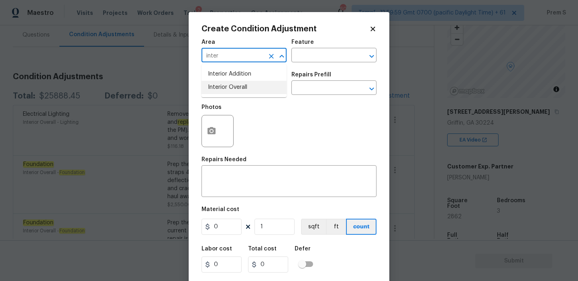
click at [240, 89] on li "Interior Overall" at bounding box center [244, 87] width 85 height 13
type input "Interior Overall"
click at [240, 89] on input "text" at bounding box center [233, 88] width 63 height 12
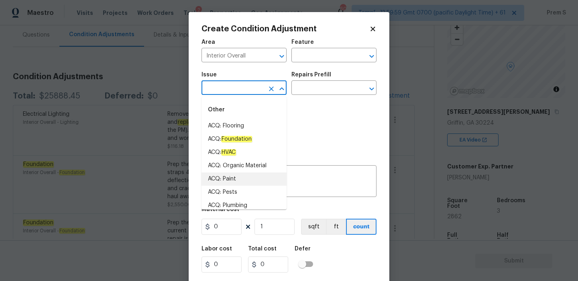
click at [242, 178] on li "ACQ: Paint" at bounding box center [244, 178] width 85 height 13
type input "ACQ: Paint"
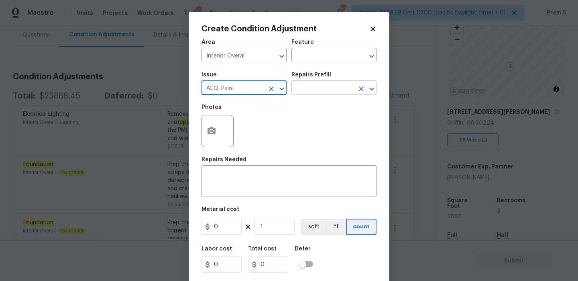
click at [339, 88] on input "text" at bounding box center [322, 88] width 63 height 12
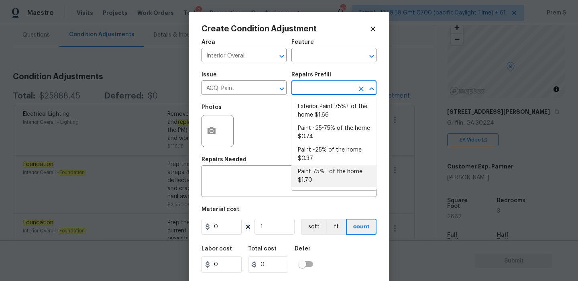
click at [328, 182] on li "Paint 75%+ of the home $1.70" at bounding box center [333, 176] width 85 height 22
type input "Acquisition"
type textarea "Acquisition Scope: 75%+ of the home will likely require interior paint"
type input "1.7"
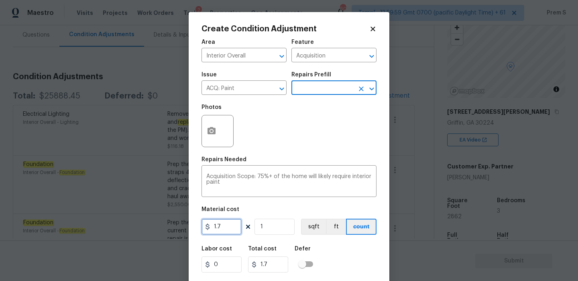
click at [227, 233] on input "1.7" at bounding box center [222, 226] width 40 height 16
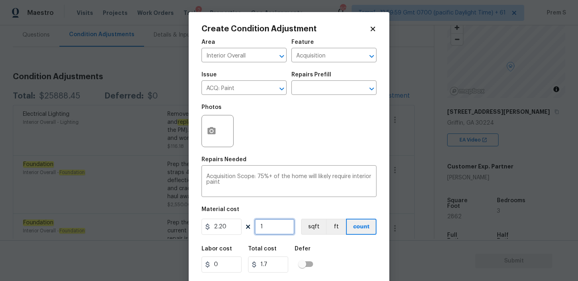
click at [280, 228] on input "1" at bounding box center [275, 226] width 40 height 16
type input "2.2"
type input "14"
type input "30.800000000000004"
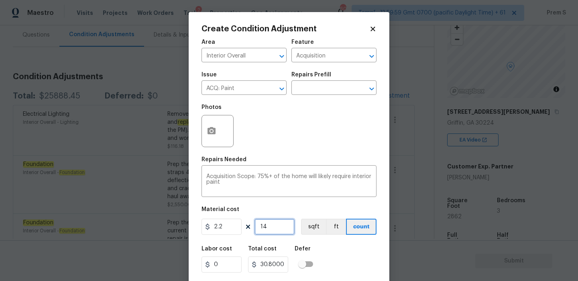
type input "143"
type input "314.6"
type input "1432"
type input "3150.4000000000005"
type input "1432"
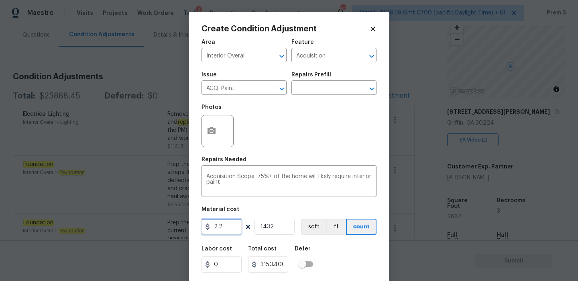
click at [226, 230] on input "2.2" at bounding box center [222, 226] width 40 height 16
type input "3150"
click at [274, 225] on input "1432" at bounding box center [275, 226] width 40 height 16
type input "4510800"
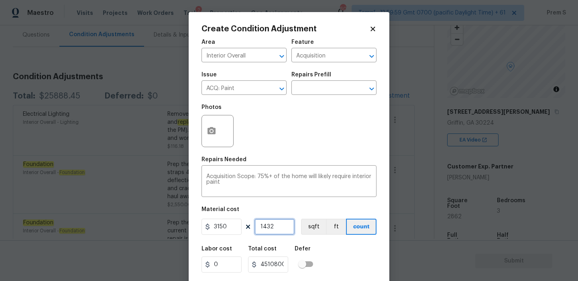
click at [274, 225] on input "1432" at bounding box center [275, 226] width 40 height 16
type input "1"
type input "3150"
type input "1"
click at [364, 260] on div "Labor cost 0 Total cost 3150 Defer" at bounding box center [289, 259] width 175 height 36
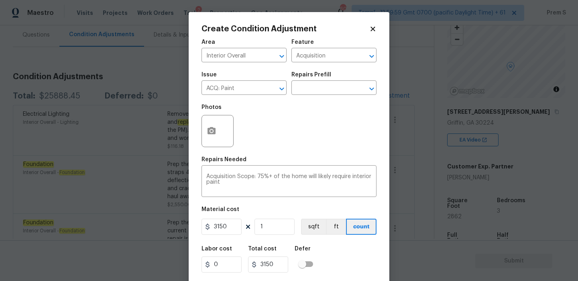
scroll to position [19, 0]
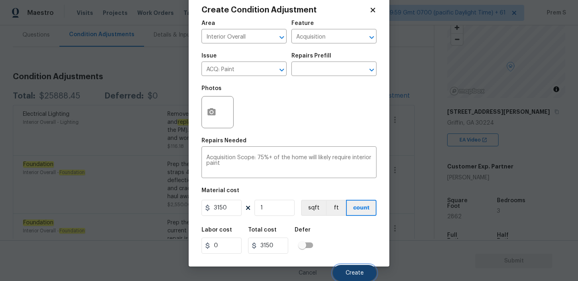
click at [362, 272] on span "Create" at bounding box center [355, 273] width 18 height 6
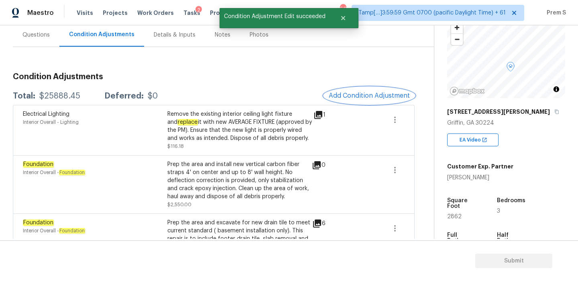
scroll to position [0, 0]
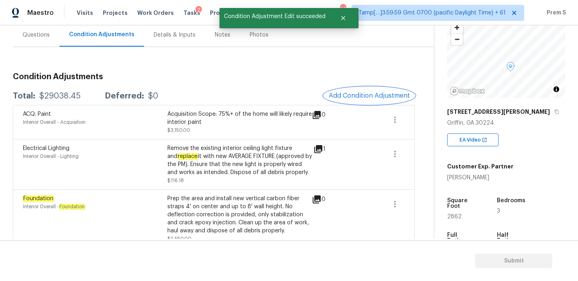
click at [365, 95] on span "Add Condition Adjustment" at bounding box center [369, 95] width 81 height 7
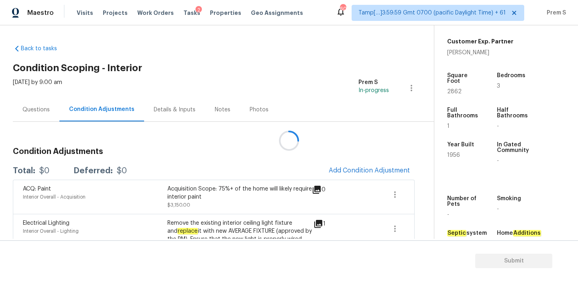
scroll to position [203, 0]
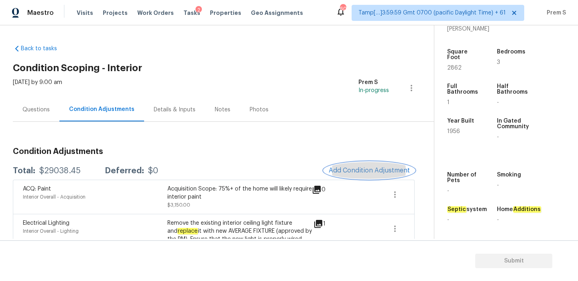
click at [368, 173] on span "Add Condition Adjustment" at bounding box center [369, 170] width 81 height 7
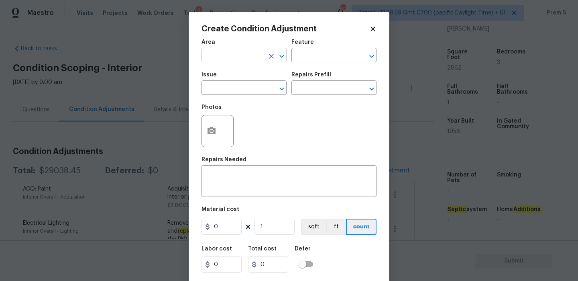
click at [233, 57] on input "text" at bounding box center [233, 56] width 63 height 12
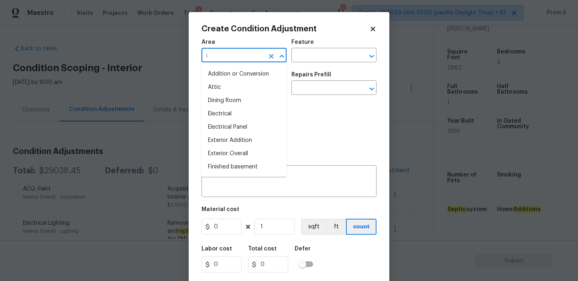
type input "in"
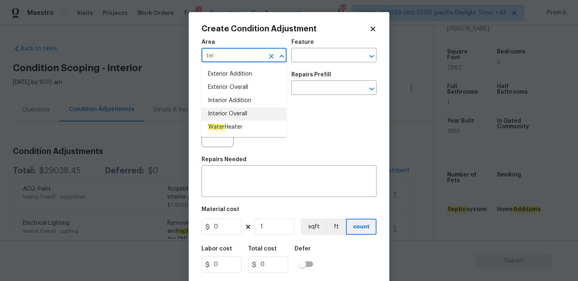
click at [253, 112] on li "Interior Overall" at bounding box center [244, 113] width 85 height 13
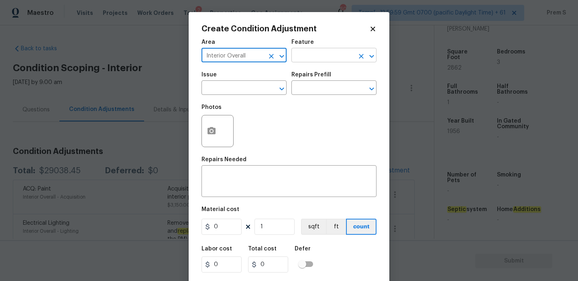
type input "Interior Overall"
click at [331, 59] on input "text" at bounding box center [322, 56] width 63 height 12
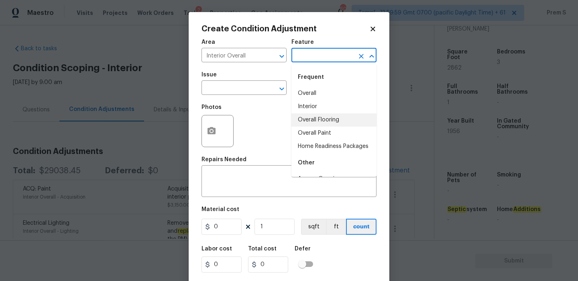
click at [331, 119] on li "Overall Flooring" at bounding box center [333, 119] width 85 height 13
type input "Overall Flooring"
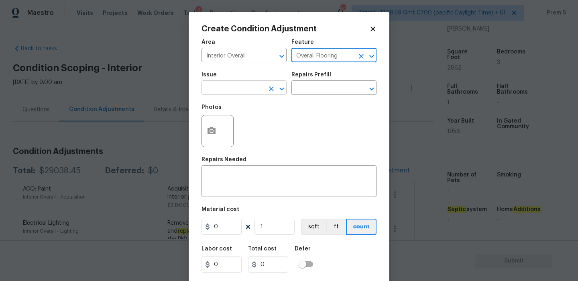
click at [240, 91] on input "text" at bounding box center [233, 88] width 63 height 12
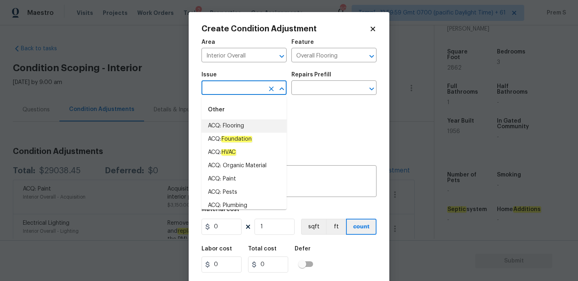
click at [240, 126] on li "ACQ: Flooring" at bounding box center [244, 125] width 85 height 13
type input "ACQ: Flooring"
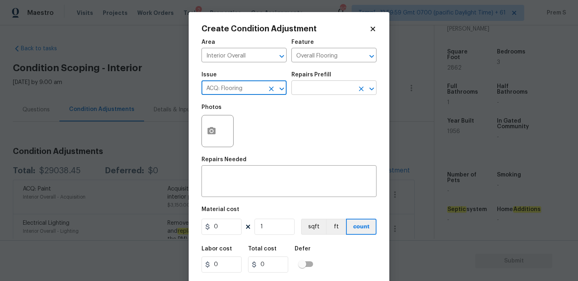
click at [332, 90] on input "text" at bounding box center [322, 88] width 63 height 12
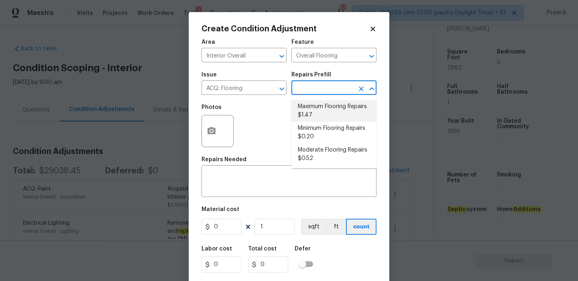
click at [311, 112] on li "Maximum Flooring Repairs $1.47" at bounding box center [333, 111] width 85 height 22
type input "Acquisition"
type textarea "Acquisition Scope: Maximum flooring repairs"
type input "1.47"
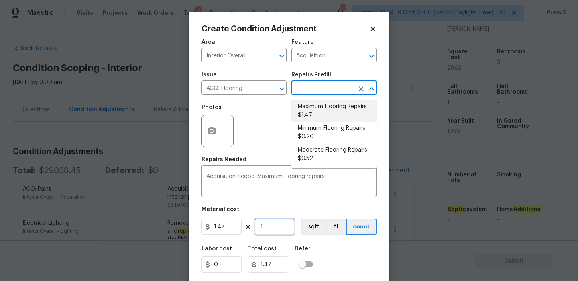
click at [272, 229] on input "1" at bounding box center [275, 226] width 40 height 16
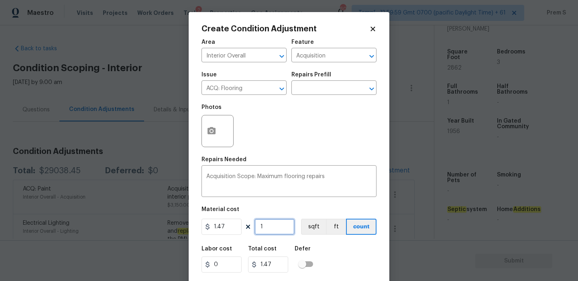
type input "14"
type input "20.58"
type input "143"
type input "210.21"
type input "1432"
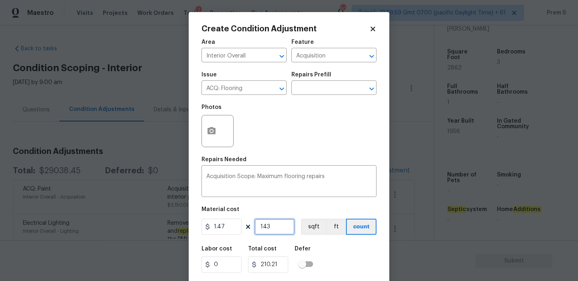
type input "2105.04"
type input "1432"
click at [226, 231] on input "1.47" at bounding box center [222, 226] width 40 height 16
type input "5"
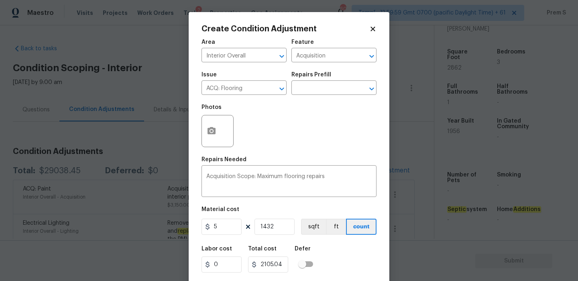
click at [337, 265] on div "Labor cost 0 Total cost 2105.04 Defer" at bounding box center [289, 259] width 175 height 36
type input "7160"
click at [220, 223] on input "5" at bounding box center [222, 226] width 40 height 16
type input "7160"
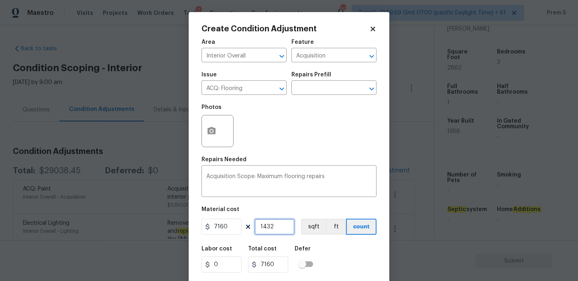
click at [272, 228] on input "1432" at bounding box center [275, 226] width 40 height 16
type input "10253120"
click at [272, 228] on input "1432" at bounding box center [275, 226] width 40 height 16
type input "1"
type input "7160"
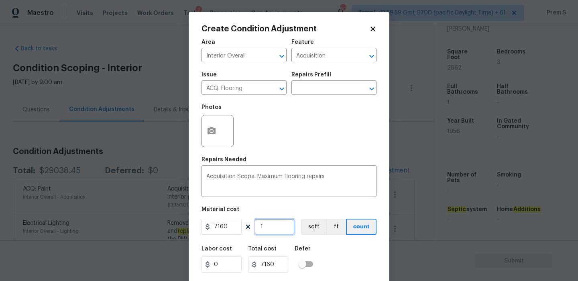
type input "1"
click at [212, 126] on icon "button" at bounding box center [212, 131] width 10 height 10
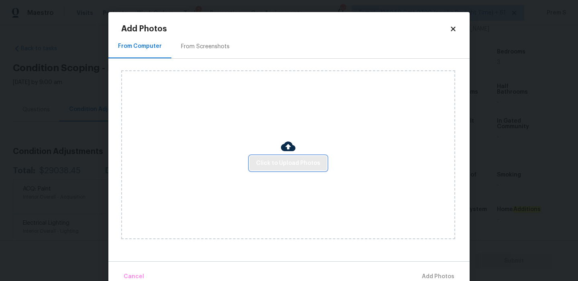
click at [296, 167] on span "Click to Upload Photos" at bounding box center [288, 163] width 64 height 10
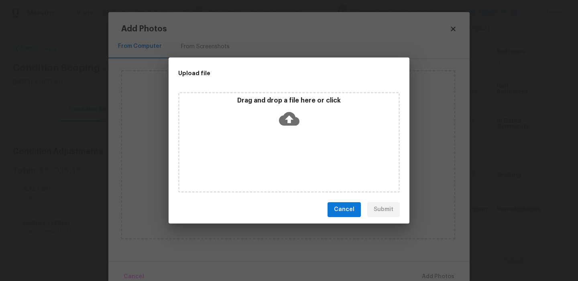
click at [287, 118] on icon at bounding box center [289, 118] width 20 height 20
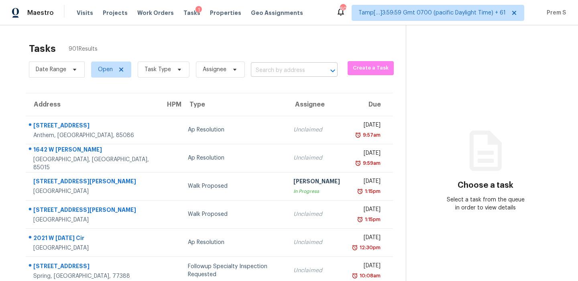
click at [265, 69] on input "text" at bounding box center [283, 70] width 64 height 12
paste input "[STREET_ADDRESS]"
type input "[STREET_ADDRESS]"
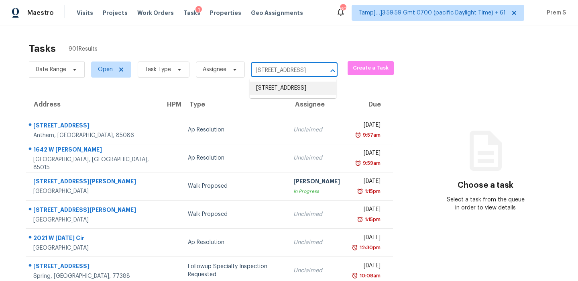
click at [269, 86] on li "714 Northridge Terrace Ln, Spring, TX 77373" at bounding box center [293, 88] width 87 height 13
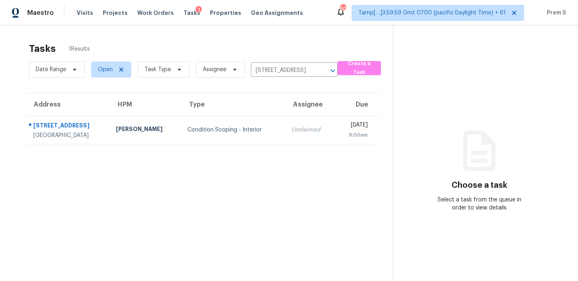
click at [291, 126] on div "Unclaimed" at bounding box center [309, 130] width 37 height 8
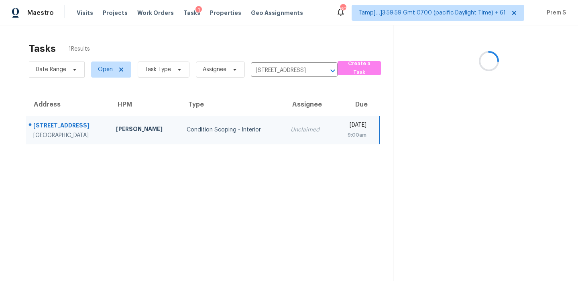
scroll to position [25, 0]
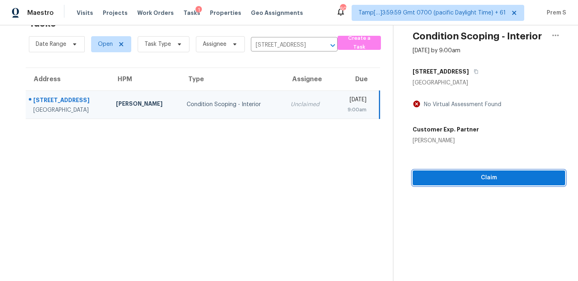
click at [493, 177] on span "Claim" at bounding box center [489, 178] width 140 height 10
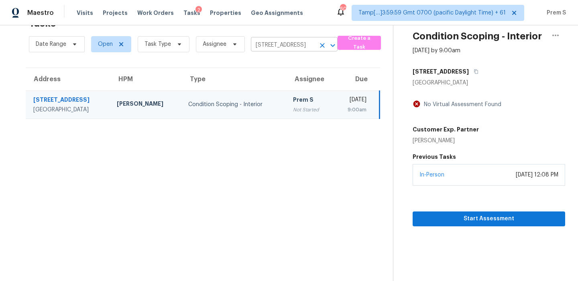
click at [318, 43] on icon "Clear" at bounding box center [322, 45] width 8 height 8
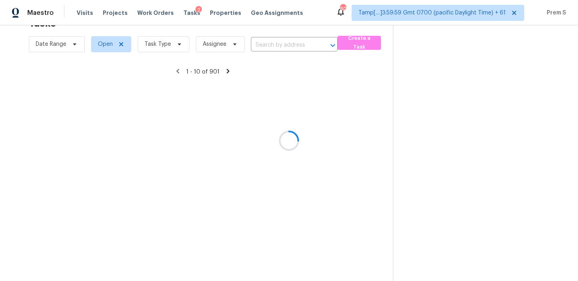
click at [304, 45] on div at bounding box center [289, 140] width 578 height 281
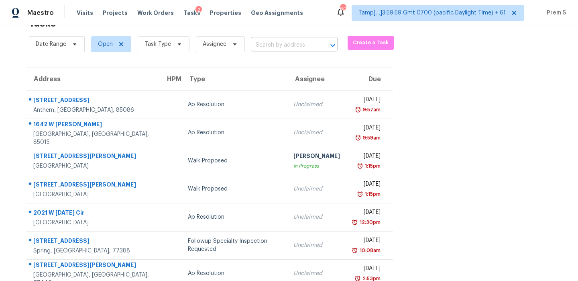
click at [306, 45] on input "text" at bounding box center [283, 45] width 64 height 12
paste input "426 Garden Grove Rd Fort Mill, SC, 29708"
type input "426 Garden Grove Rd Fort Mill, SC, 29708"
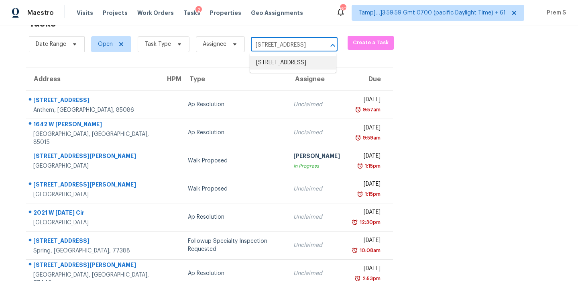
click at [275, 65] on li "426 Garden Grove Rd, Fort Mill, SC 29708" at bounding box center [293, 62] width 87 height 13
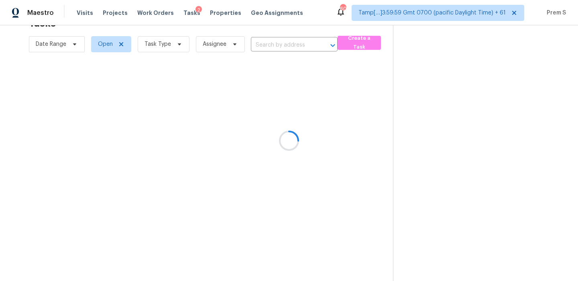
type input "426 Garden Grove Rd, Fort Mill, SC 29708"
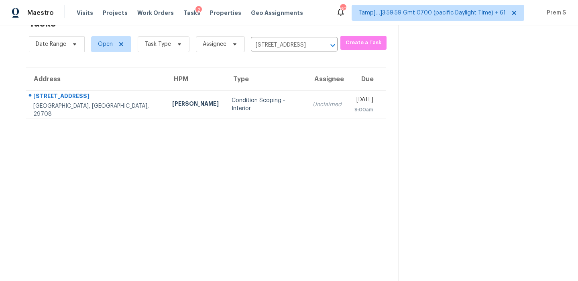
click at [306, 118] on td "Unclaimed" at bounding box center [327, 104] width 42 height 28
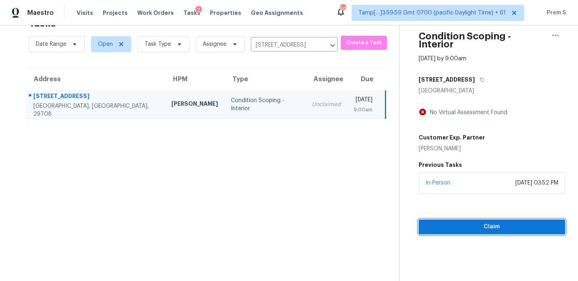
click at [478, 222] on span "Claim" at bounding box center [492, 227] width 134 height 10
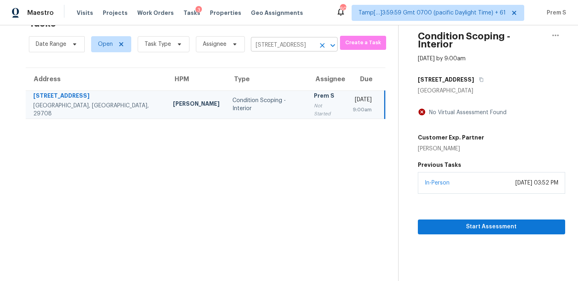
click at [319, 45] on icon "Clear" at bounding box center [322, 45] width 8 height 8
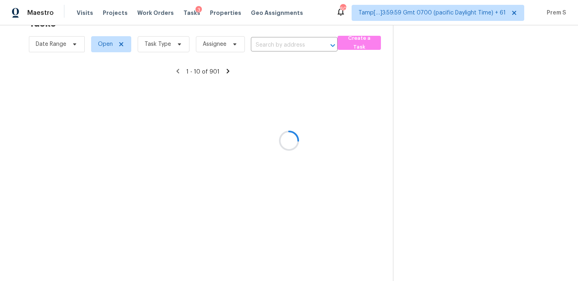
click at [294, 46] on div at bounding box center [289, 140] width 578 height 281
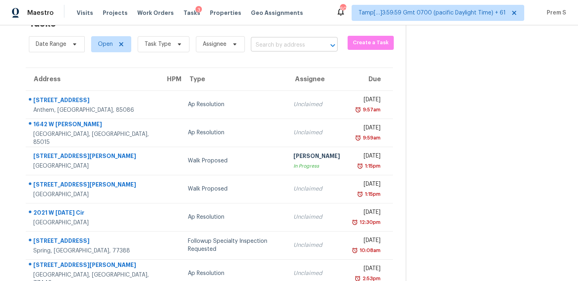
click at [311, 46] on input "text" at bounding box center [283, 45] width 64 height 12
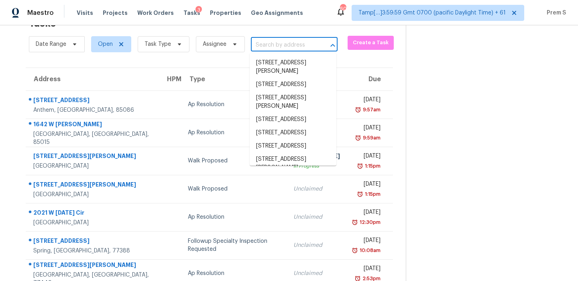
paste input "10243 Grand Mdw San Antonio, TX, 78239"
type input "10243 Grand Mdw San Antonio, TX, 78239"
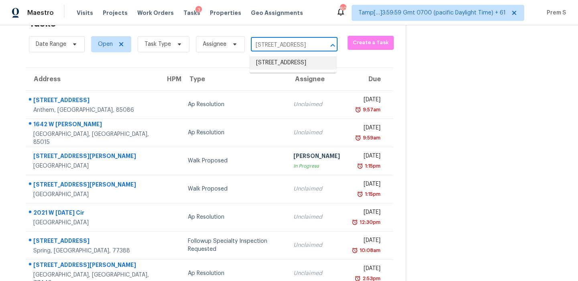
click at [285, 65] on li "10243 Grand Mdw, San Antonio, TX 78239" at bounding box center [293, 62] width 87 height 13
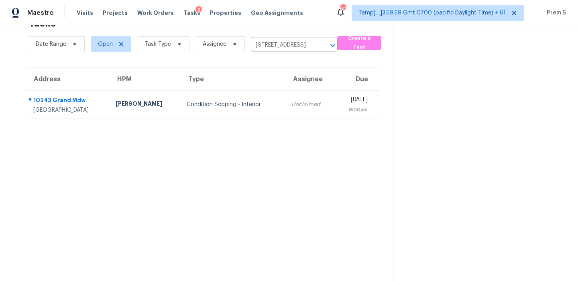
click at [298, 119] on section "Tasks 1 Results Date Range Open Task Type Assignee 10243 Grand Mdw, San Antonio…" at bounding box center [203, 147] width 380 height 268
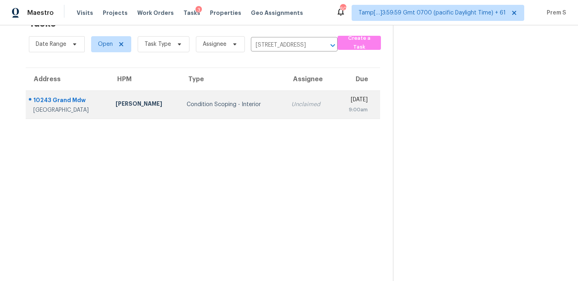
click at [341, 112] on div "9:00am" at bounding box center [354, 110] width 26 height 8
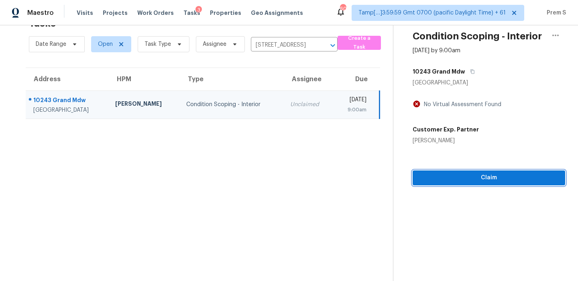
click at [460, 184] on button "Claim" at bounding box center [489, 177] width 153 height 15
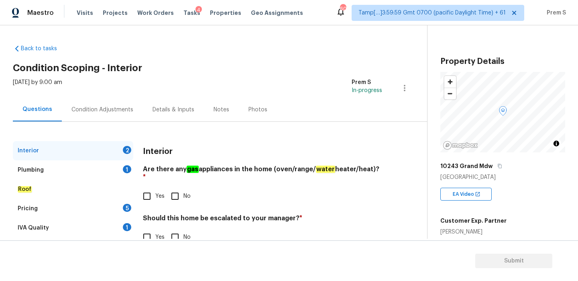
click at [149, 190] on input "Yes" at bounding box center [147, 196] width 17 height 17
checkbox input "true"
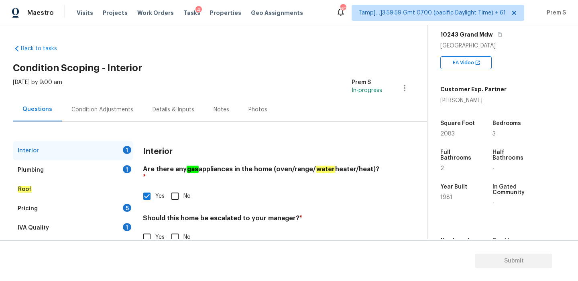
scroll to position [114, 0]
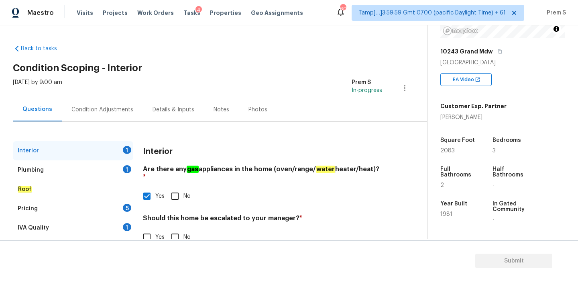
click at [151, 228] on input "Yes" at bounding box center [147, 236] width 17 height 17
checkbox input "true"
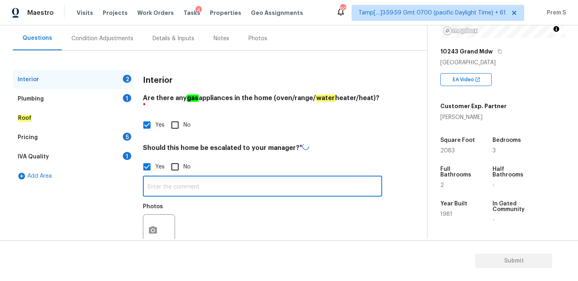
click at [202, 179] on input "text" at bounding box center [262, 186] width 239 height 19
type input "Foundation cracks"
click at [152, 225] on icon "button" at bounding box center [153, 228] width 8 height 7
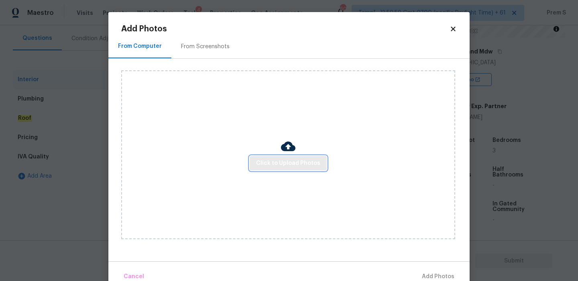
click at [293, 166] on span "Click to Upload Photos" at bounding box center [288, 163] width 64 height 10
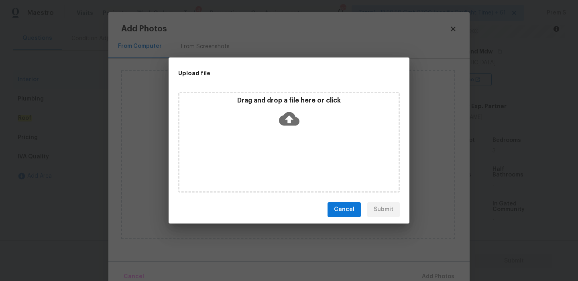
click at [289, 112] on icon at bounding box center [289, 119] width 20 height 14
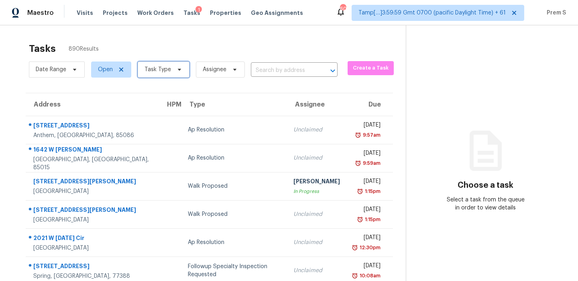
click at [145, 69] on span "Task Type" at bounding box center [158, 69] width 26 height 8
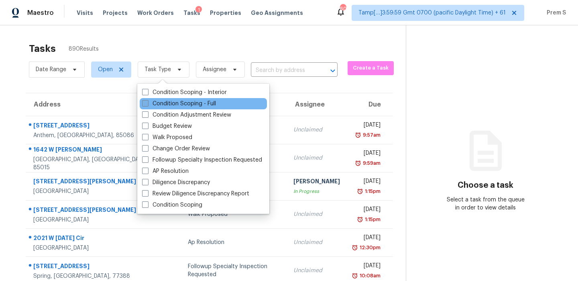
click at [157, 104] on label "Condition Scoping - Full" at bounding box center [179, 104] width 74 height 8
click at [147, 104] on input "Condition Scoping - Full" at bounding box center [144, 102] width 5 height 5
checkbox input "true"
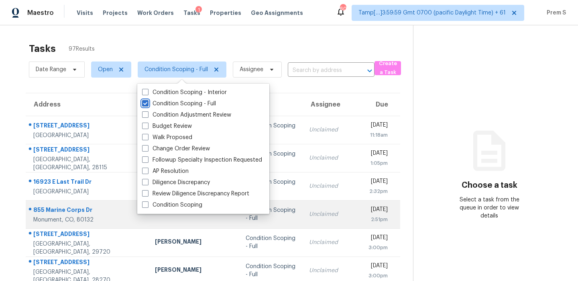
scroll to position [137, 0]
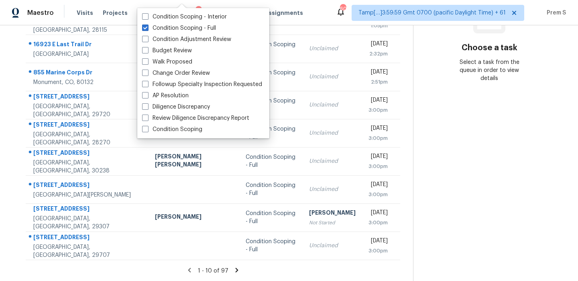
click at [235, 270] on icon at bounding box center [236, 269] width 3 height 4
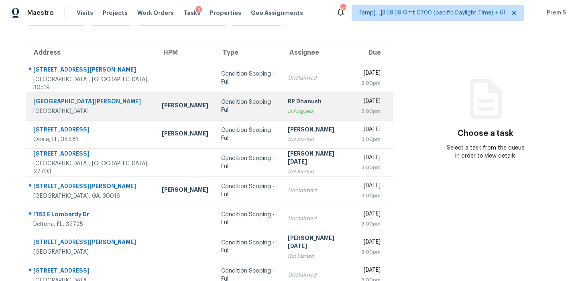
scroll to position [37, 0]
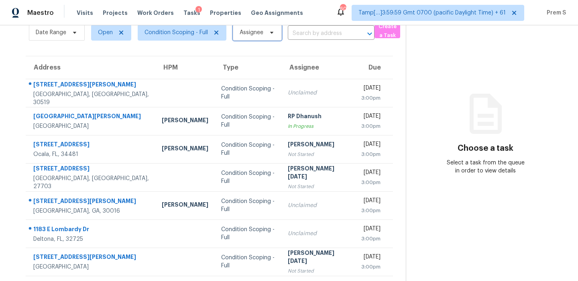
click at [274, 33] on icon at bounding box center [272, 32] width 6 height 6
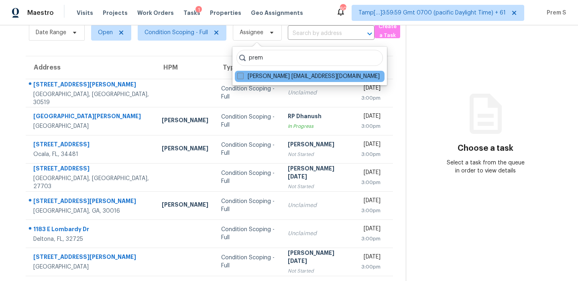
type input "prem"
click at [308, 80] on label "[PERSON_NAME] [EMAIL_ADDRESS][DOMAIN_NAME]" at bounding box center [308, 76] width 143 height 8
click at [243, 77] on input "[PERSON_NAME] [EMAIL_ADDRESS][DOMAIN_NAME]" at bounding box center [239, 74] width 5 height 5
checkbox input "true"
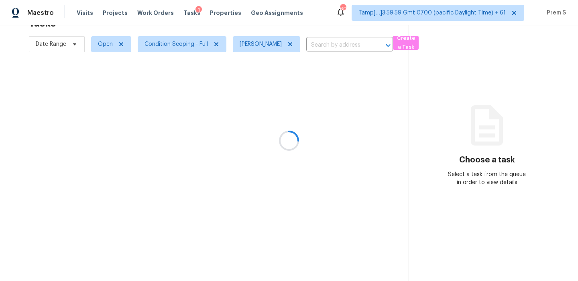
scroll to position [25, 0]
click at [267, 37] on span "[PERSON_NAME]" at bounding box center [266, 44] width 67 height 16
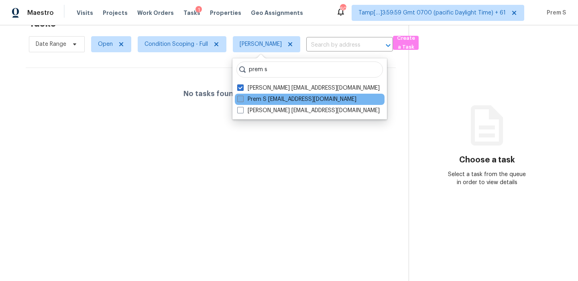
type input "prem s"
click at [243, 98] on span at bounding box center [240, 99] width 6 height 6
click at [243, 98] on input "Prem S [EMAIL_ADDRESS][DOMAIN_NAME]" at bounding box center [239, 97] width 5 height 5
checkbox input "true"
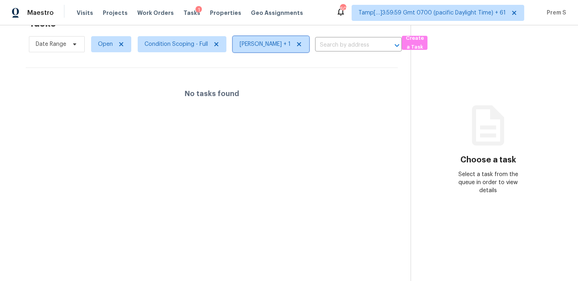
click at [268, 47] on span "[PERSON_NAME] + 1" at bounding box center [265, 44] width 51 height 8
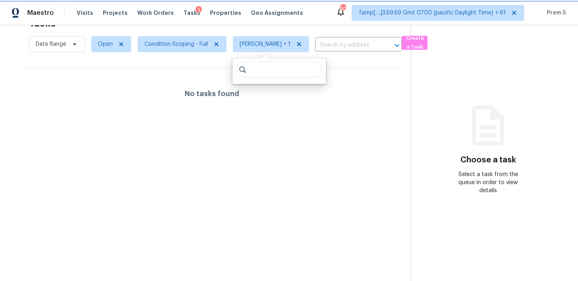
click at [292, 44] on span "[PERSON_NAME] + 1" at bounding box center [271, 44] width 76 height 16
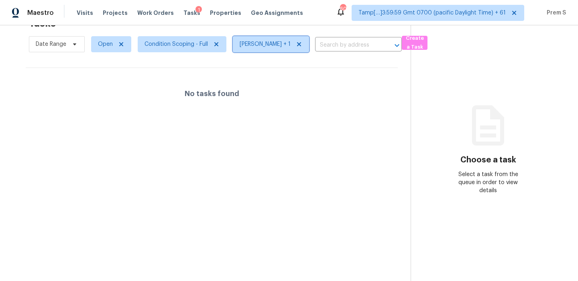
click at [297, 43] on icon at bounding box center [299, 44] width 4 height 4
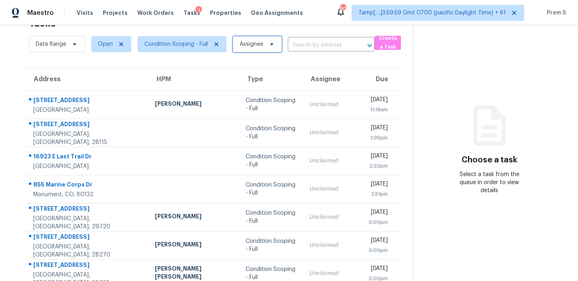
click at [260, 45] on span "Assignee" at bounding box center [252, 44] width 24 height 8
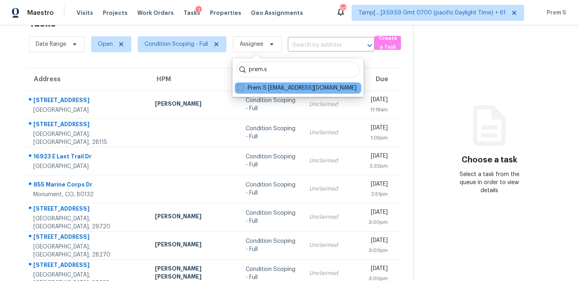
type input "prem.s"
click at [273, 85] on label "Prem S [EMAIL_ADDRESS][DOMAIN_NAME]" at bounding box center [296, 88] width 119 height 8
click at [243, 85] on input "Prem S [EMAIL_ADDRESS][DOMAIN_NAME]" at bounding box center [239, 86] width 5 height 5
checkbox input "true"
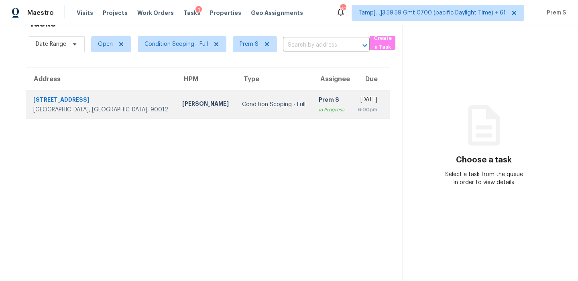
click at [358, 99] on div "[DATE]" at bounding box center [368, 101] width 20 height 10
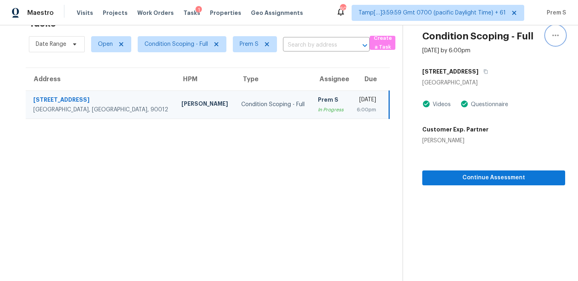
click at [559, 38] on icon "button" at bounding box center [556, 36] width 10 height 10
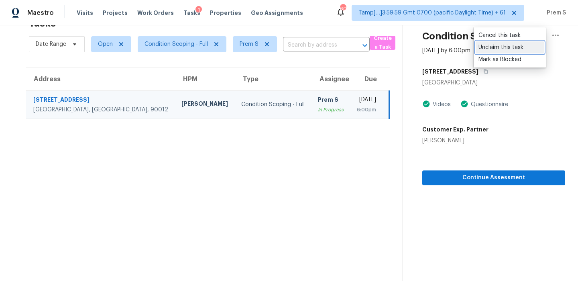
click at [528, 45] on div "Unclaim this task" at bounding box center [510, 47] width 63 height 8
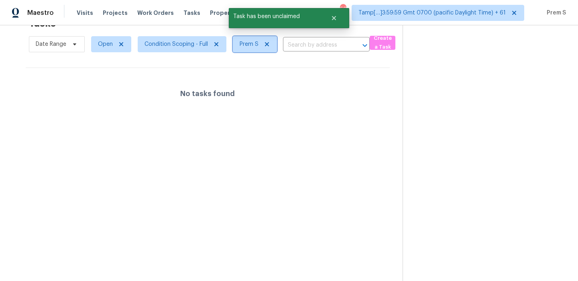
click at [267, 45] on icon at bounding box center [267, 44] width 4 height 4
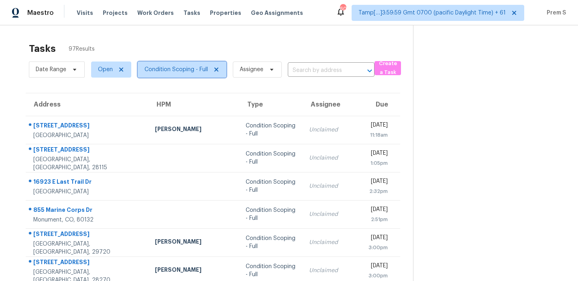
click at [157, 66] on span "Condition Scoping - Full" at bounding box center [176, 69] width 63 height 8
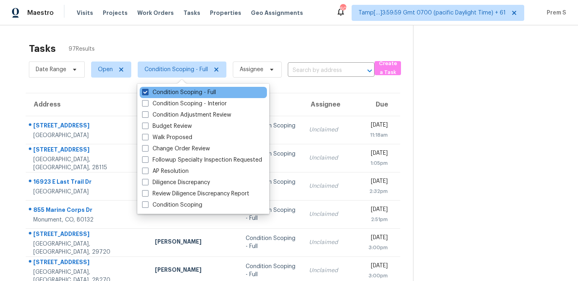
click at [169, 91] on label "Condition Scoping - Full" at bounding box center [179, 92] width 74 height 8
click at [147, 91] on input "Condition Scoping - Full" at bounding box center [144, 90] width 5 height 5
checkbox input "false"
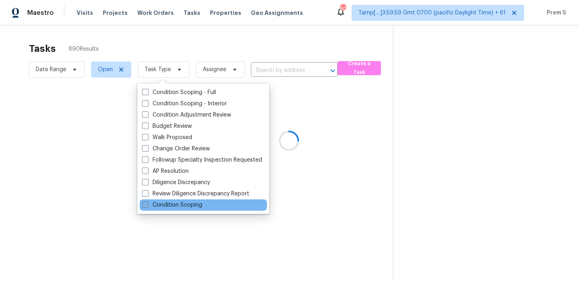
click at [175, 205] on label "Condition Scoping" at bounding box center [172, 205] width 60 height 8
click at [147, 205] on input "Condition Scoping" at bounding box center [144, 203] width 5 height 5
checkbox input "true"
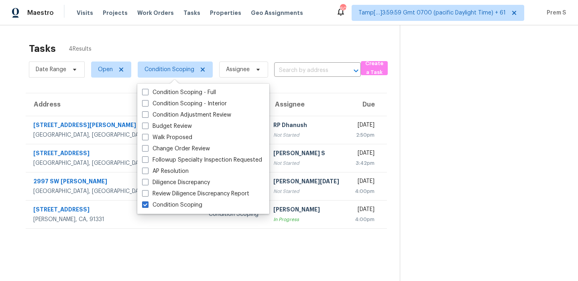
click at [348, 93] on th "Due" at bounding box center [368, 104] width 40 height 22
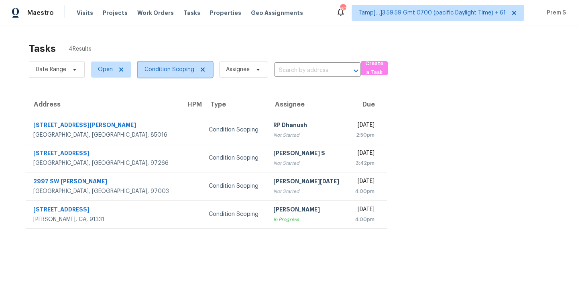
click at [157, 67] on span "Condition Scoping" at bounding box center [170, 69] width 50 height 8
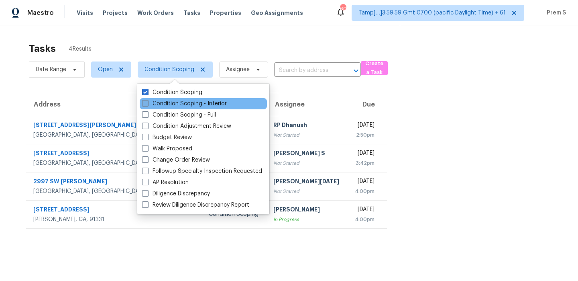
click at [173, 101] on label "Condition Scoping - Interior" at bounding box center [184, 104] width 85 height 8
click at [147, 101] on input "Condition Scoping - Interior" at bounding box center [144, 102] width 5 height 5
checkbox input "true"
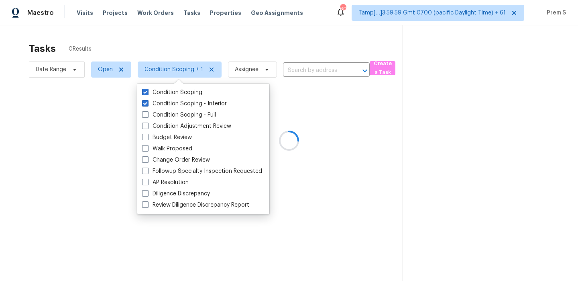
click at [112, 67] on div at bounding box center [289, 140] width 578 height 281
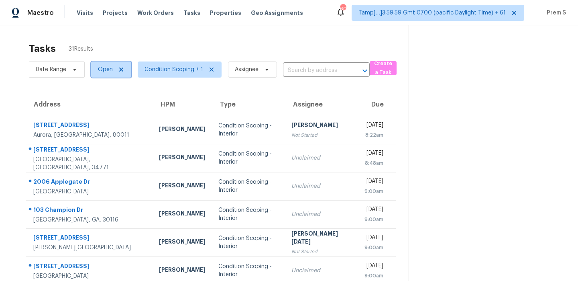
click at [104, 68] on span "Open" at bounding box center [105, 69] width 15 height 8
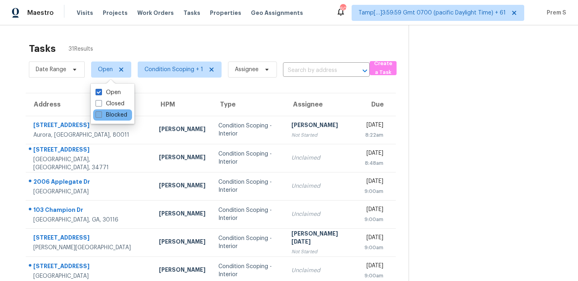
click at [106, 113] on label "Blocked" at bounding box center [112, 115] width 32 height 8
click at [101, 113] on input "Blocked" at bounding box center [98, 113] width 5 height 5
checkbox input "true"
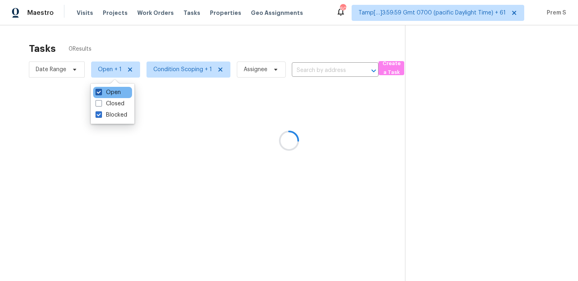
click at [110, 95] on label "Open" at bounding box center [108, 92] width 25 height 8
click at [101, 94] on input "Open" at bounding box center [98, 90] width 5 height 5
checkbox input "false"
click at [150, 137] on div "No tasks found" at bounding box center [209, 118] width 366 height 51
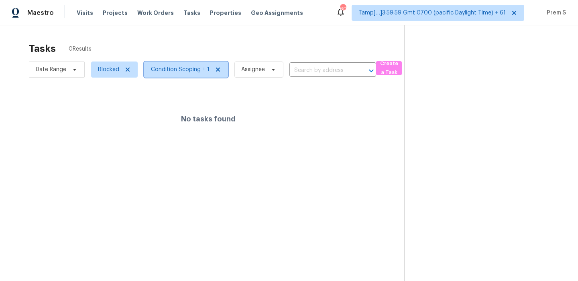
click at [181, 66] on span "Condition Scoping + 1" at bounding box center [180, 69] width 59 height 8
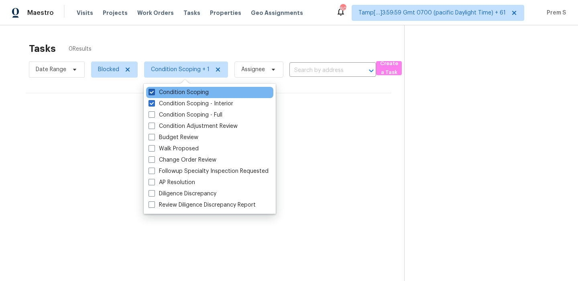
click at [196, 92] on label "Condition Scoping" at bounding box center [179, 92] width 60 height 8
click at [154, 92] on input "Condition Scoping" at bounding box center [151, 90] width 5 height 5
checkbox input "false"
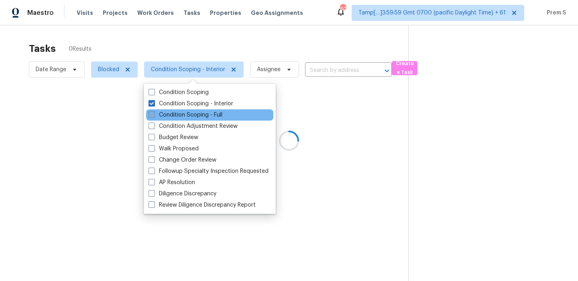
click at [192, 114] on label "Condition Scoping - Full" at bounding box center [186, 115] width 74 height 8
click at [154, 114] on input "Condition Scoping - Full" at bounding box center [151, 113] width 5 height 5
checkbox input "true"
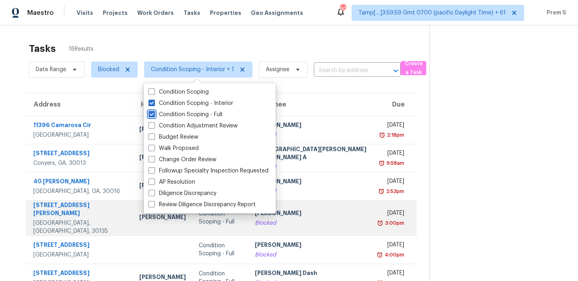
scroll to position [137, 0]
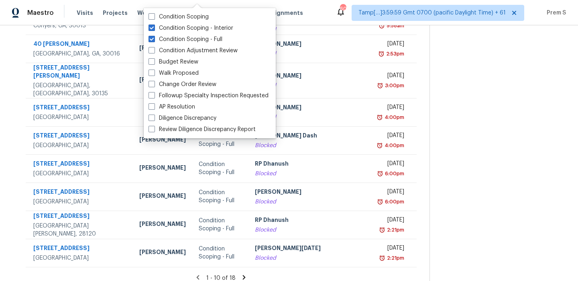
click at [241, 273] on icon at bounding box center [244, 276] width 7 height 7
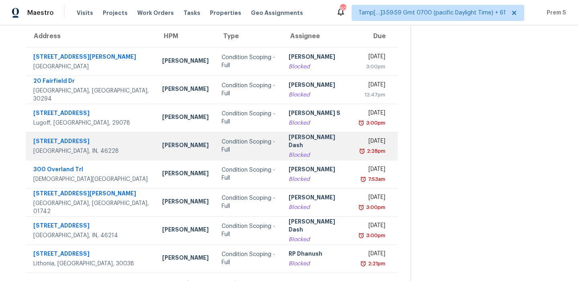
scroll to position [0, 0]
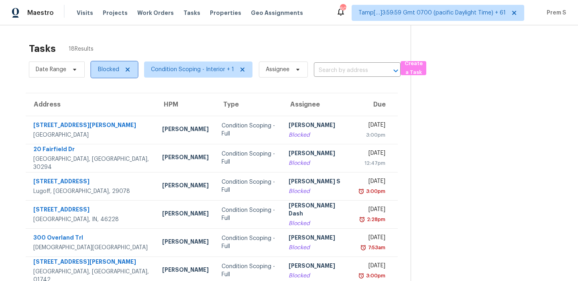
click at [120, 70] on span "Blocked" at bounding box center [114, 69] width 47 height 16
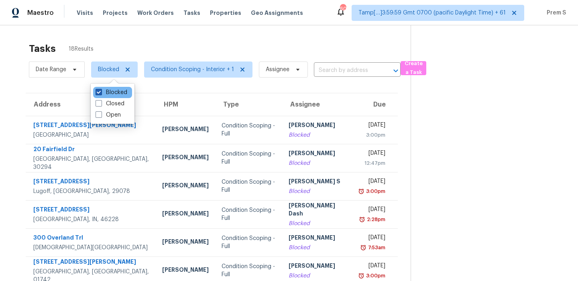
click at [112, 88] on label "Blocked" at bounding box center [112, 92] width 32 height 8
click at [101, 88] on input "Blocked" at bounding box center [98, 90] width 5 height 5
checkbox input "false"
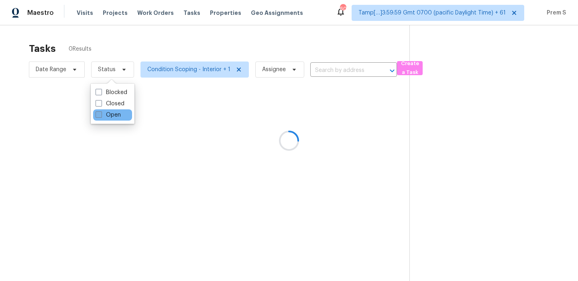
click at [108, 112] on label "Open" at bounding box center [108, 115] width 25 height 8
click at [101, 112] on input "Open" at bounding box center [98, 113] width 5 height 5
checkbox input "true"
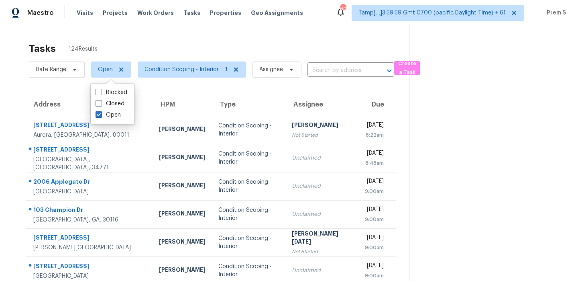
click at [99, 26] on div "Tasks 124 Results Date Range Open Condition Scoping - Interior + 1 Assignee ​ C…" at bounding box center [289, 221] width 578 height 393
